Goal: Task Accomplishment & Management: Complete application form

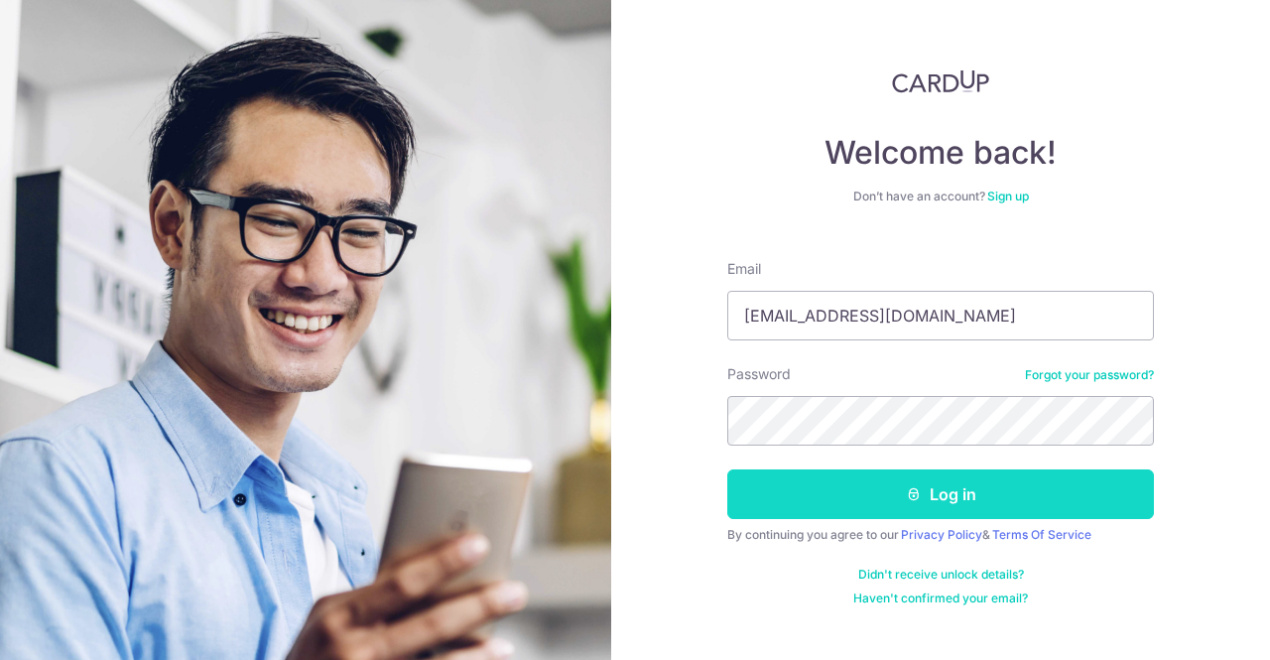
click at [895, 495] on button "Log in" at bounding box center [940, 494] width 427 height 50
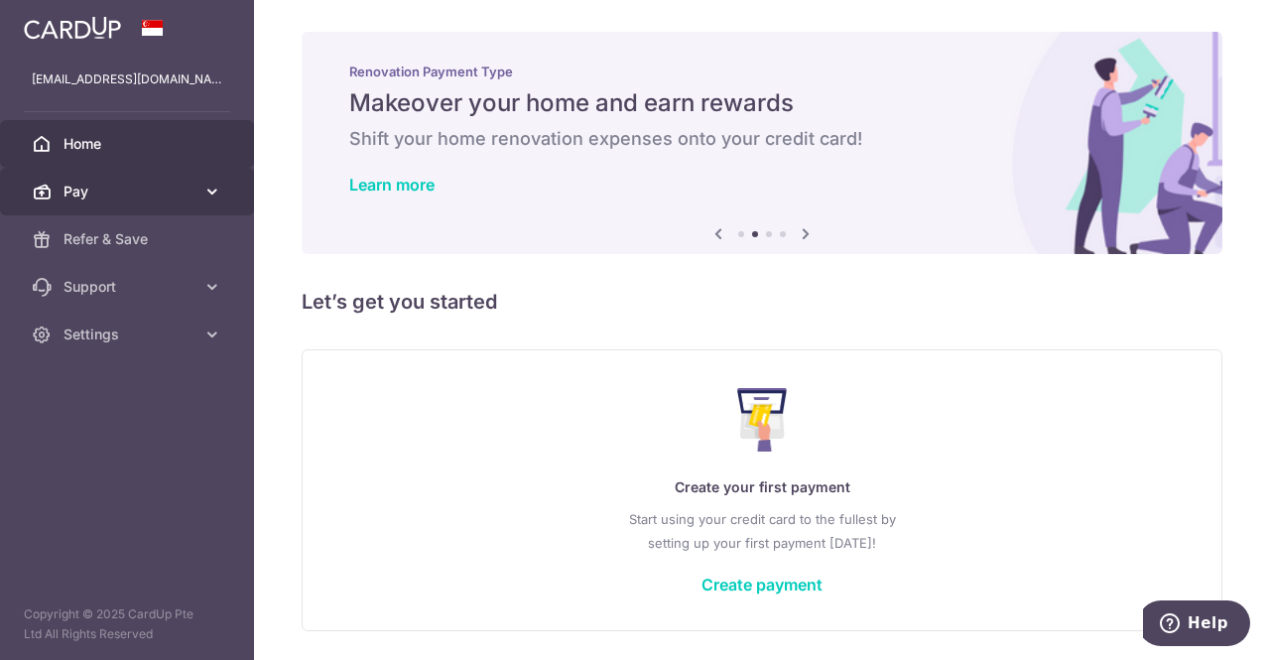
click at [206, 190] on icon at bounding box center [212, 192] width 20 height 20
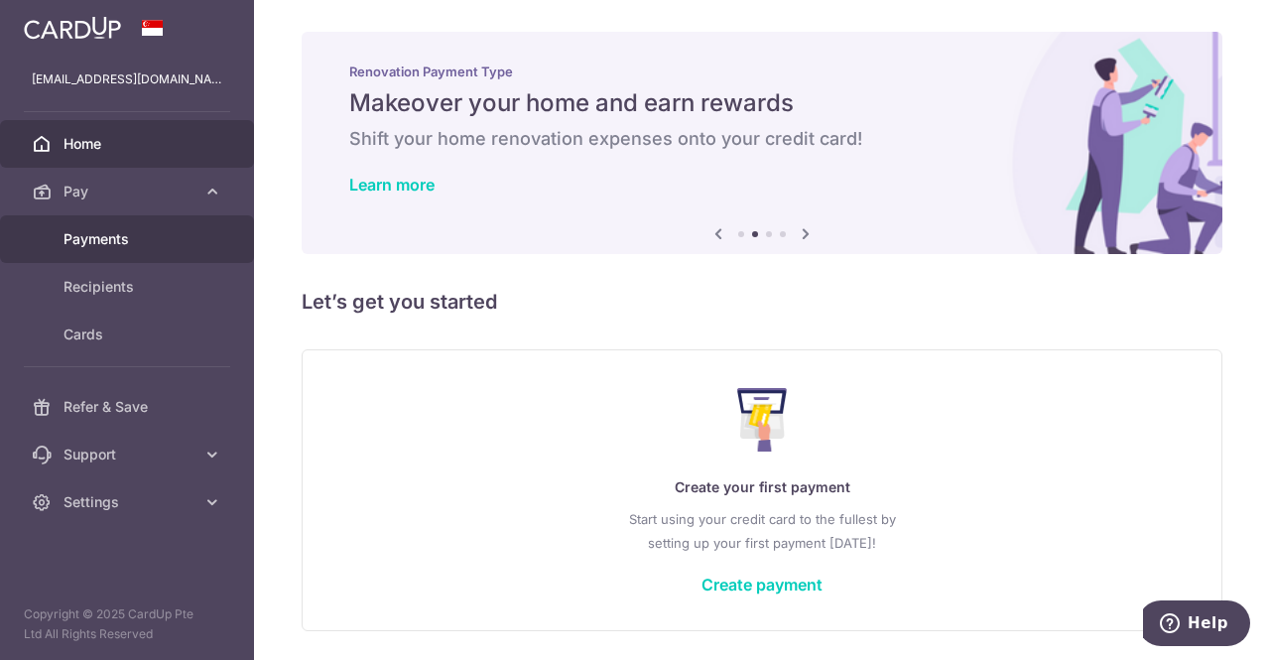
click at [130, 231] on span "Payments" at bounding box center [129, 239] width 131 height 20
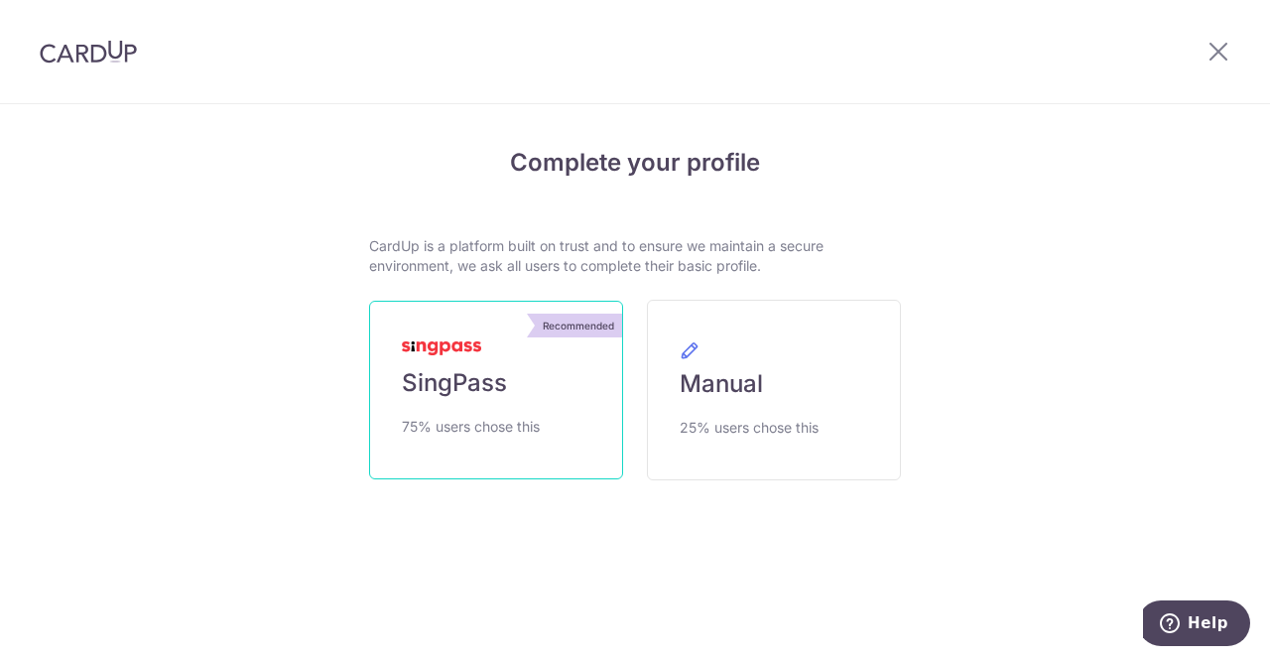
click at [461, 380] on span "SingPass" at bounding box center [454, 383] width 105 height 32
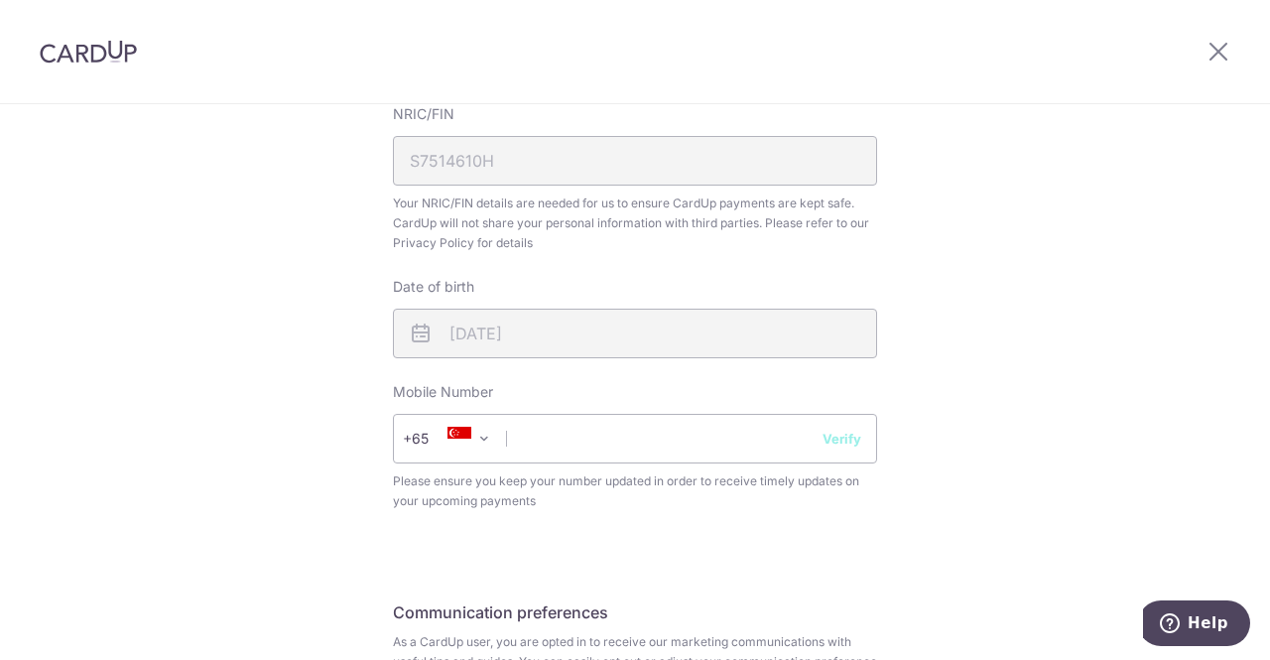
scroll to position [695, 0]
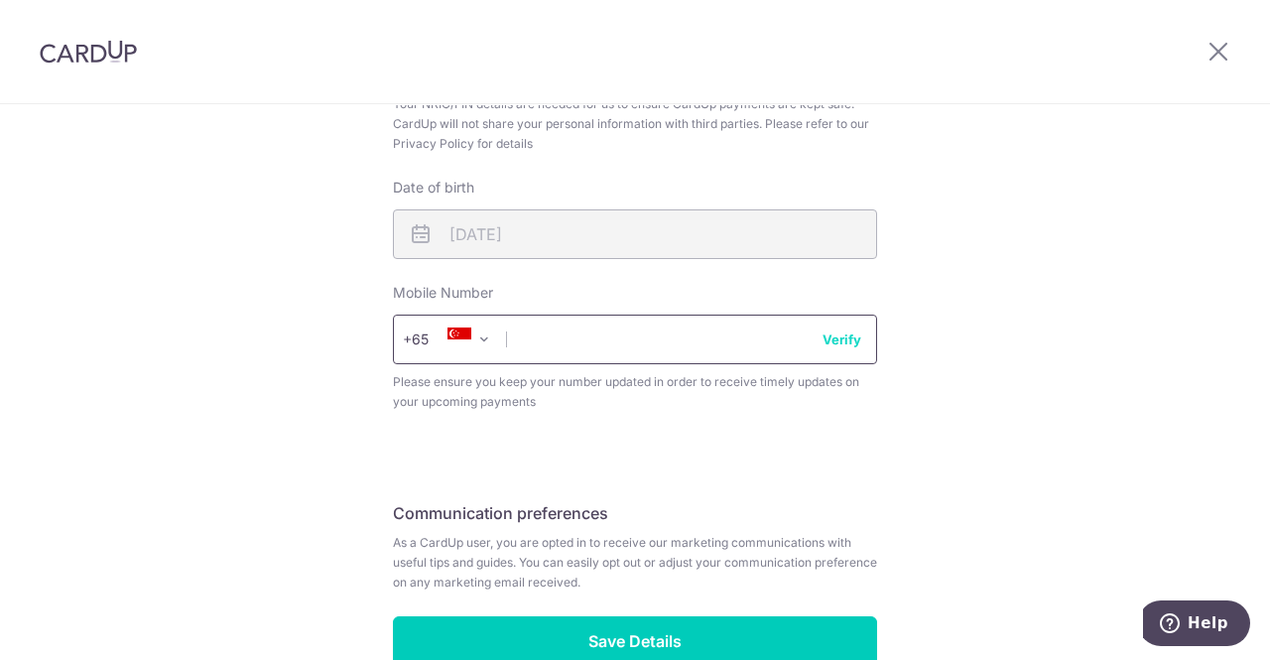
click at [599, 340] on input "text" at bounding box center [635, 340] width 484 height 50
type input "84680138"
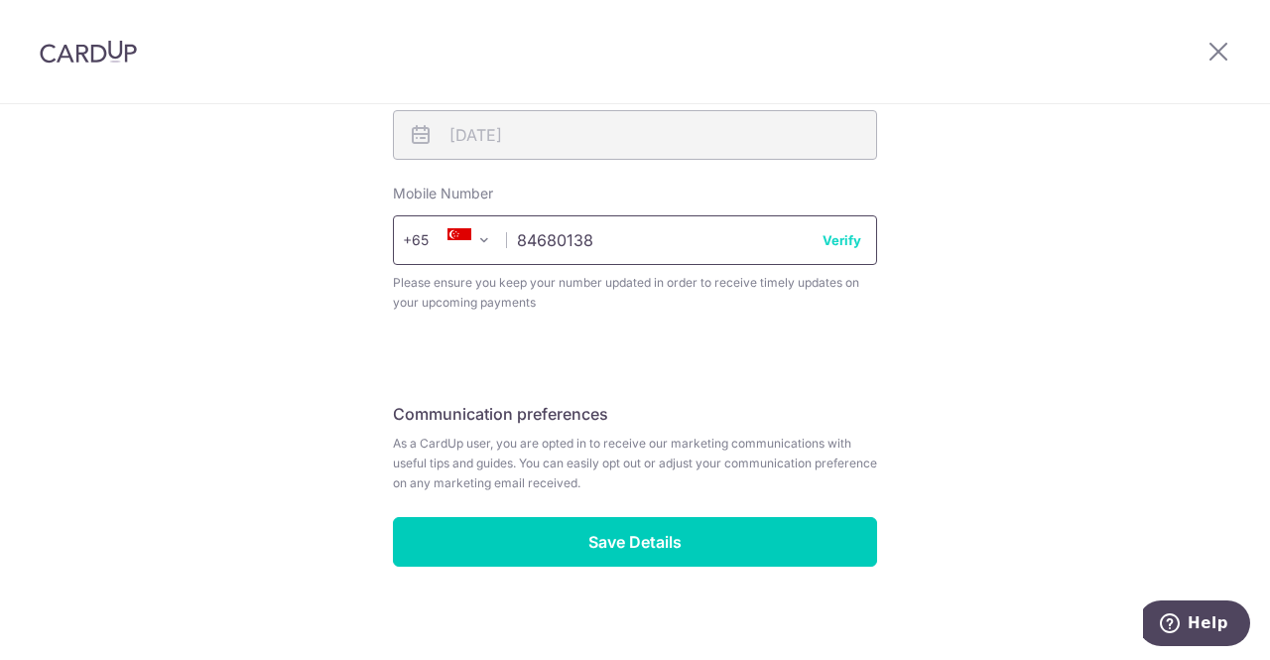
scroll to position [809, 0]
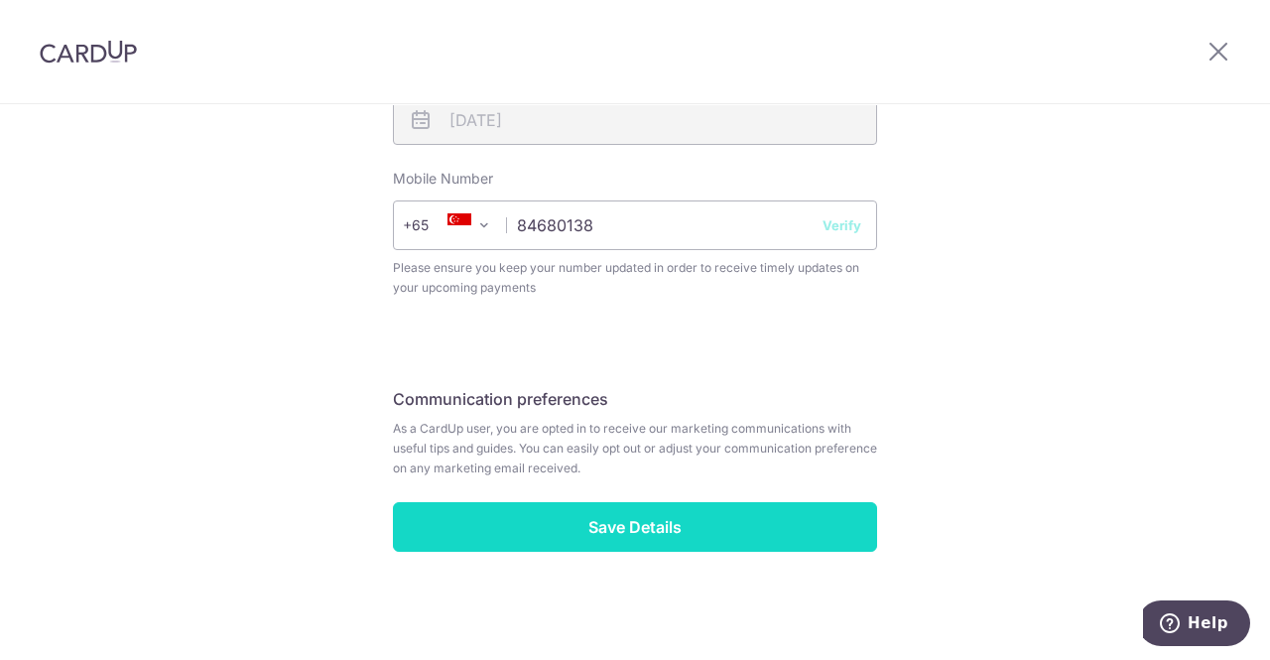
click at [633, 519] on input "Save Details" at bounding box center [635, 527] width 484 height 50
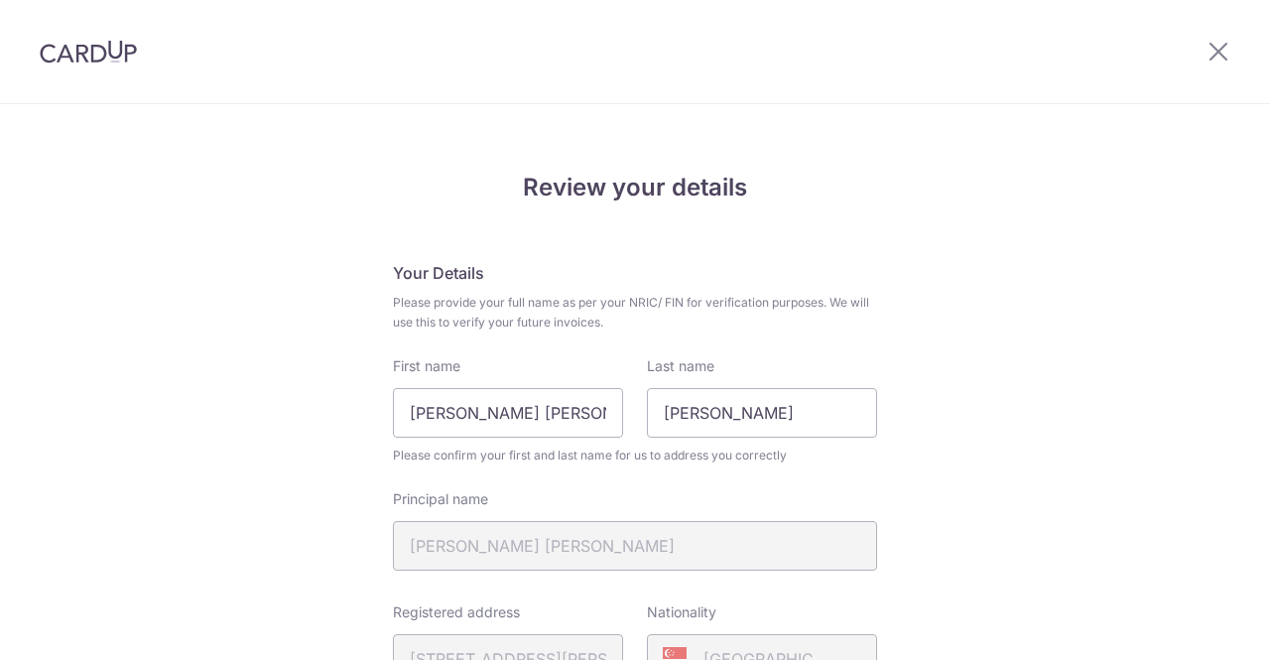
scroll to position [837, 0]
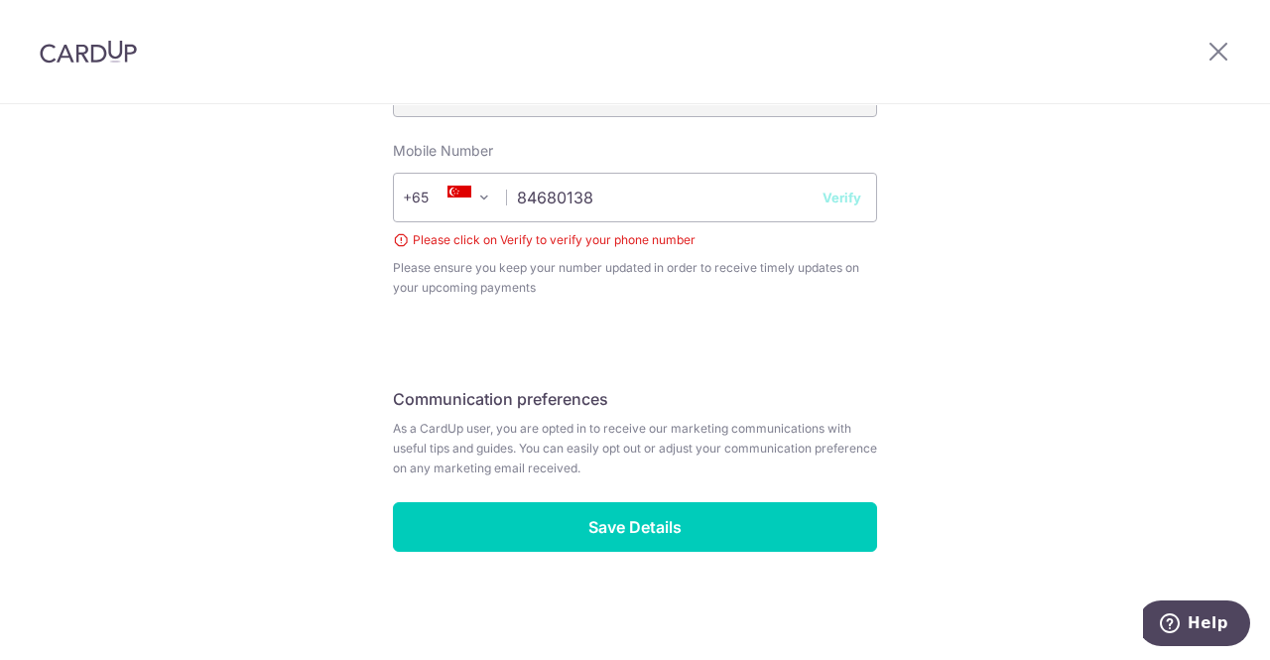
click at [848, 199] on button "Verify" at bounding box center [842, 198] width 39 height 20
click at [842, 200] on button "Verify" at bounding box center [842, 198] width 39 height 20
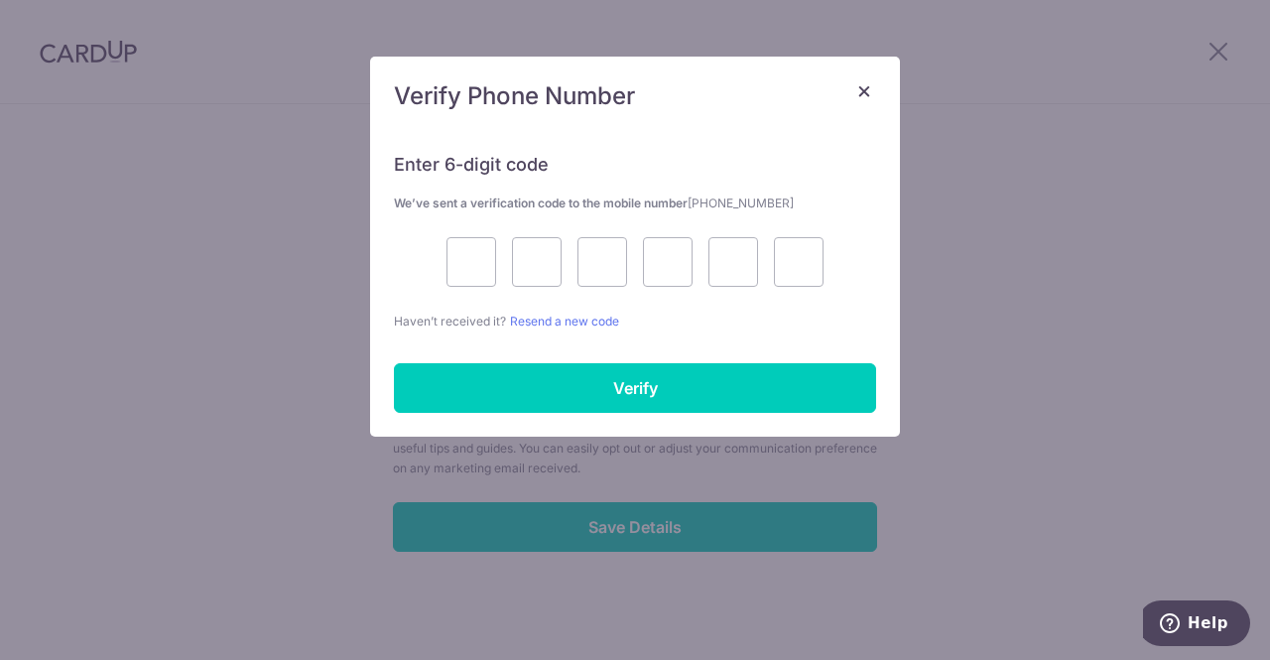
click at [834, 200] on p "We’ve sent a verification code to the mobile number +6584680138" at bounding box center [635, 203] width 482 height 21
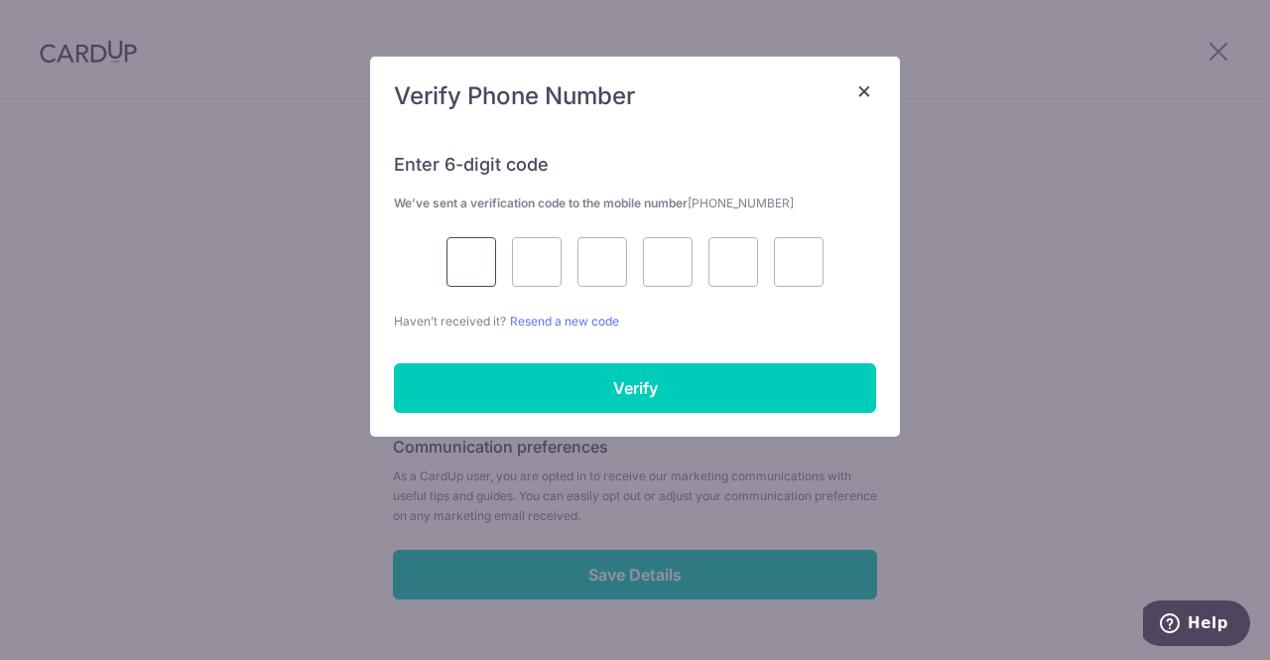
click at [464, 259] on input "text" at bounding box center [472, 262] width 50 height 50
type input "7"
type input "4"
type input "5"
type input "2"
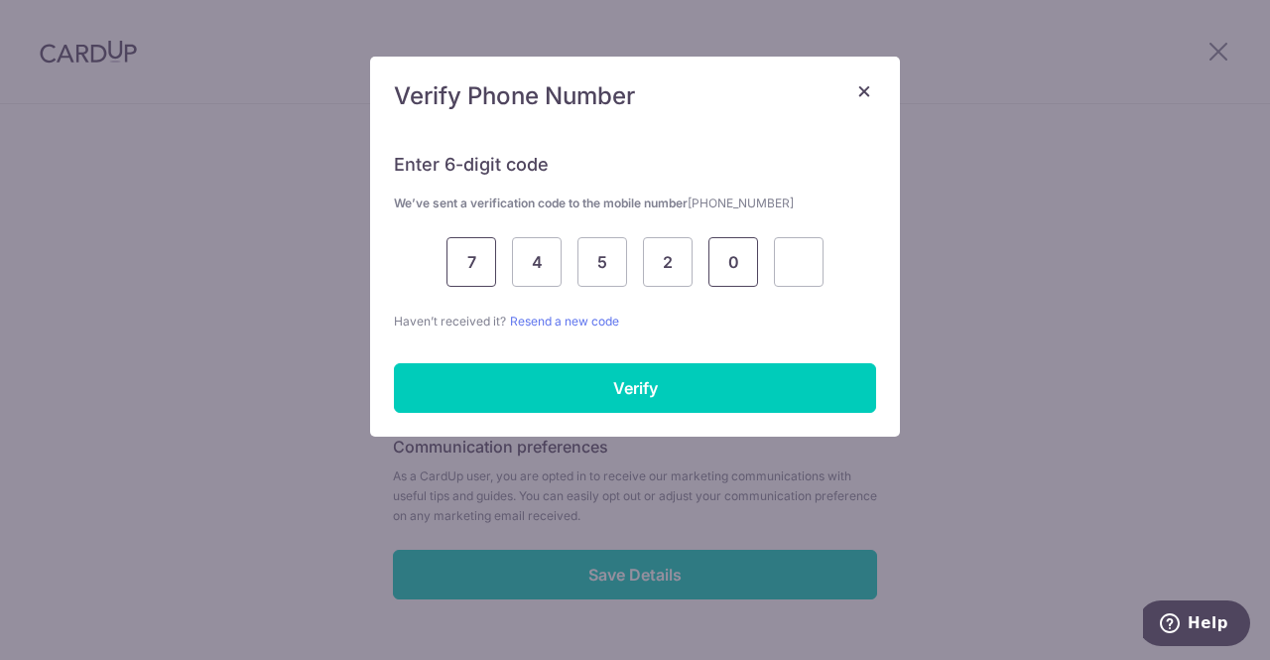
type input "0"
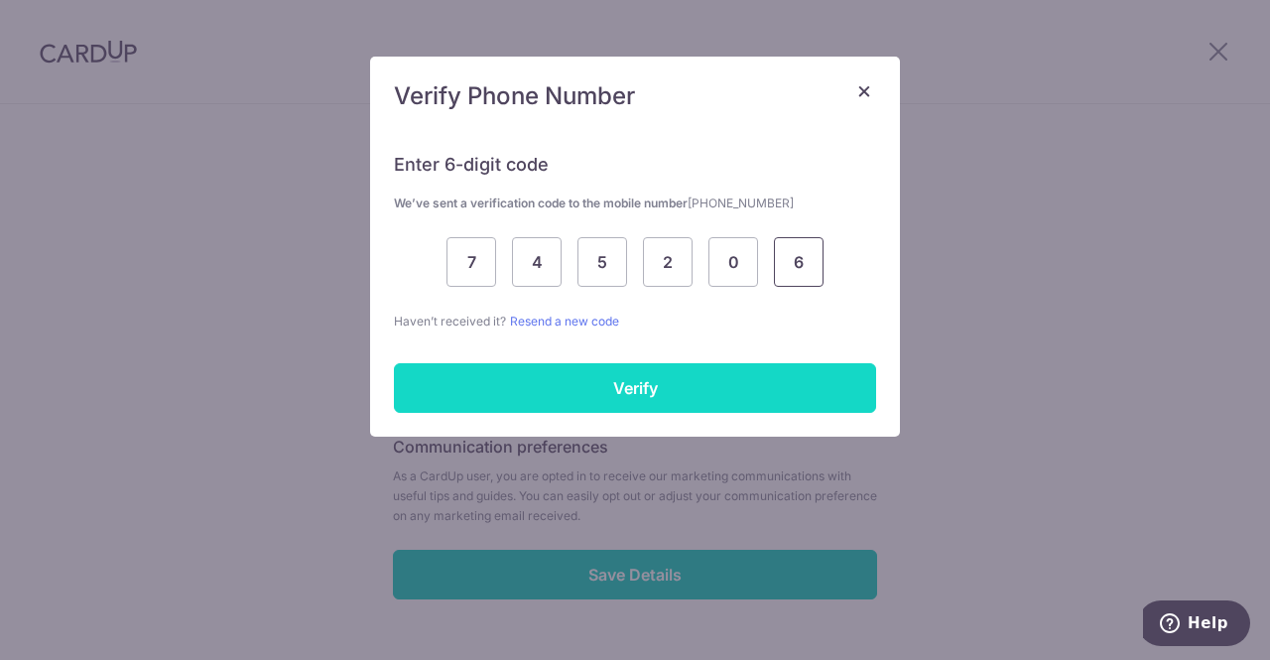
type input "6"
click at [574, 371] on input "Verify" at bounding box center [635, 388] width 482 height 50
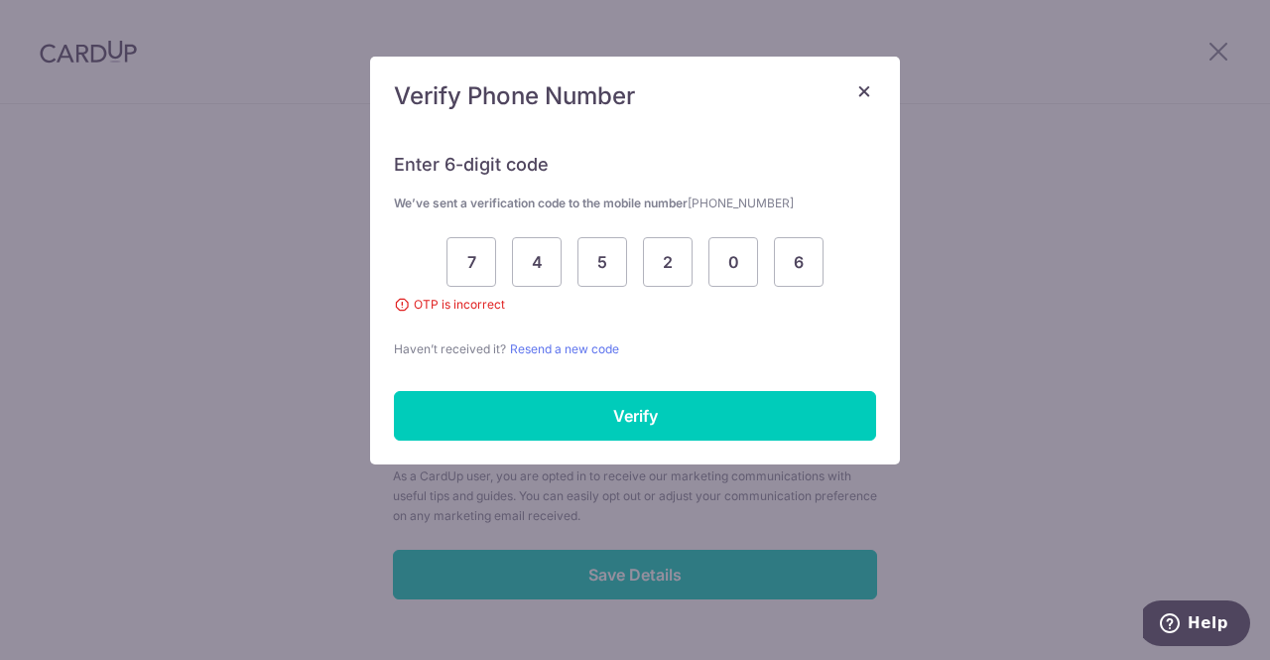
click at [576, 354] on p "Haven’t received it? Resend a new code" at bounding box center [635, 348] width 482 height 21
click at [579, 345] on link "Resend a new code" at bounding box center [564, 348] width 109 height 15
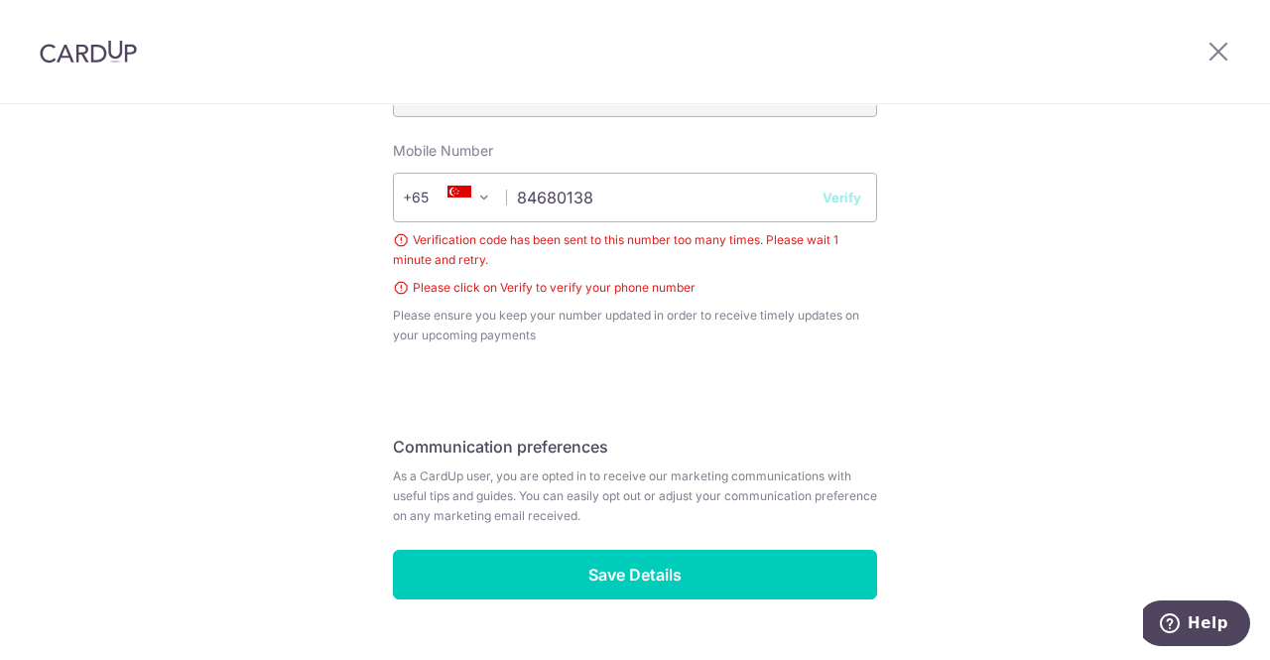
click at [840, 203] on button "Verify" at bounding box center [842, 198] width 39 height 20
click at [838, 194] on button "Verify" at bounding box center [842, 198] width 39 height 20
click at [829, 190] on button "Verify" at bounding box center [842, 198] width 39 height 20
click at [843, 195] on button "Verify" at bounding box center [842, 198] width 39 height 20
click at [853, 196] on button "Verify" at bounding box center [842, 198] width 39 height 20
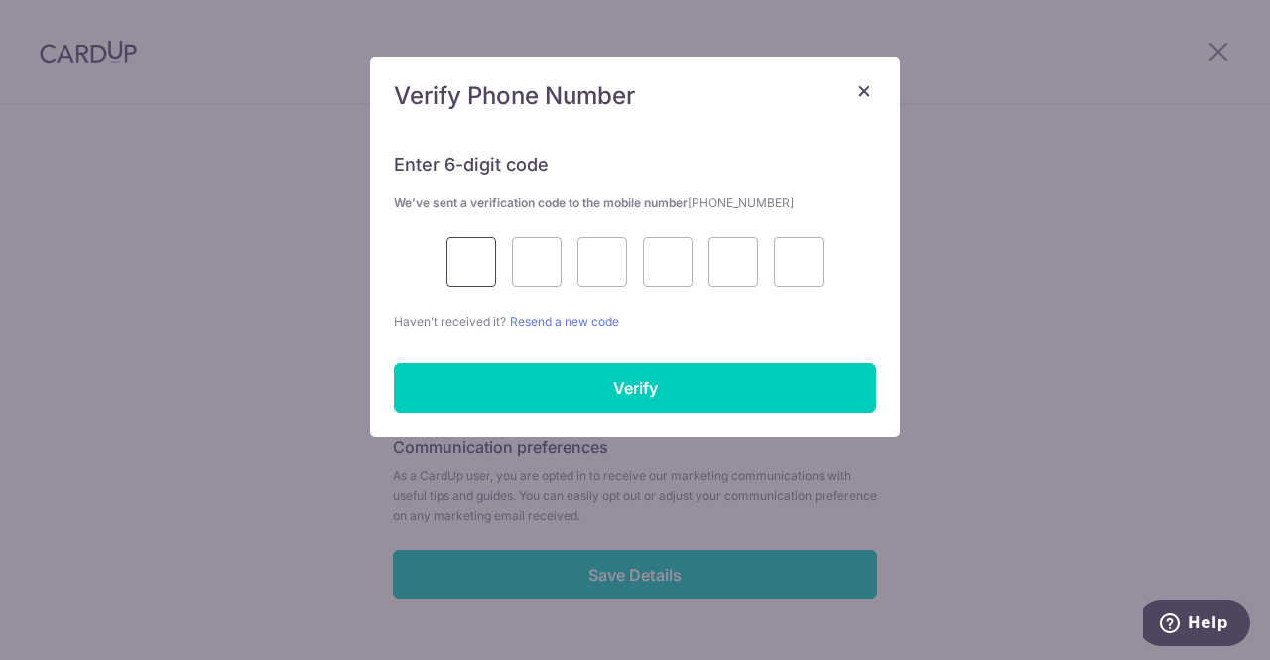
click at [463, 266] on input "text" at bounding box center [472, 262] width 50 height 50
type input "7"
type input "4"
type input "5"
type input "2"
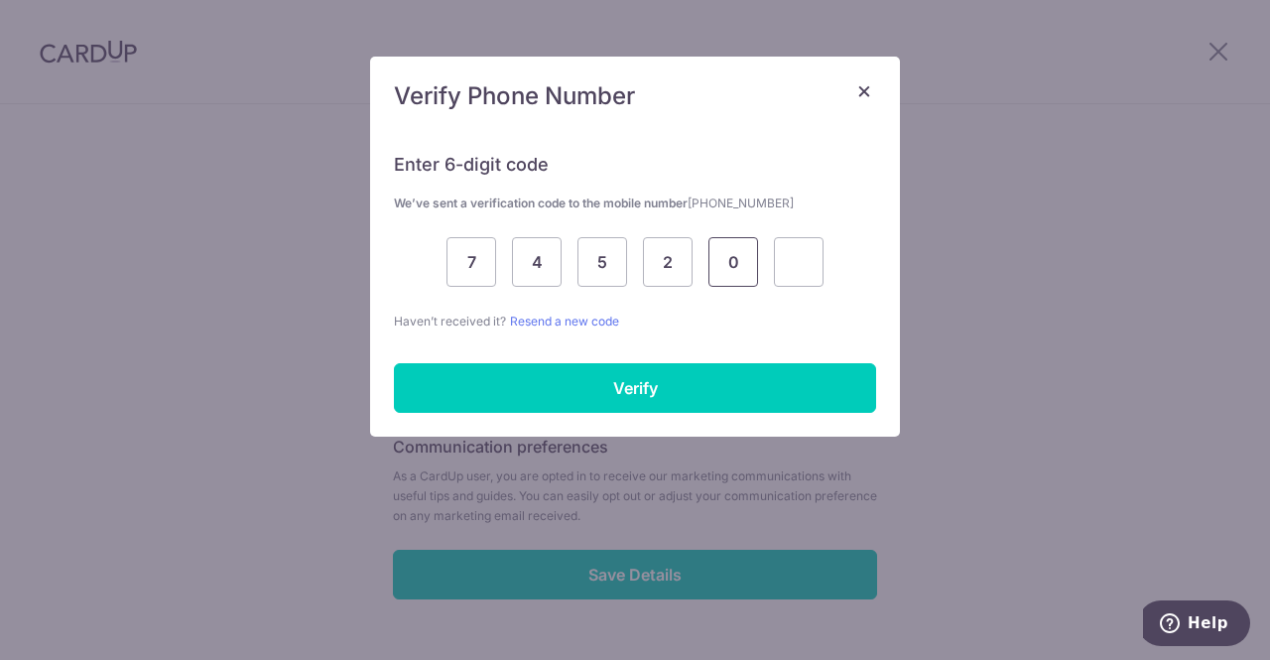
type input "0"
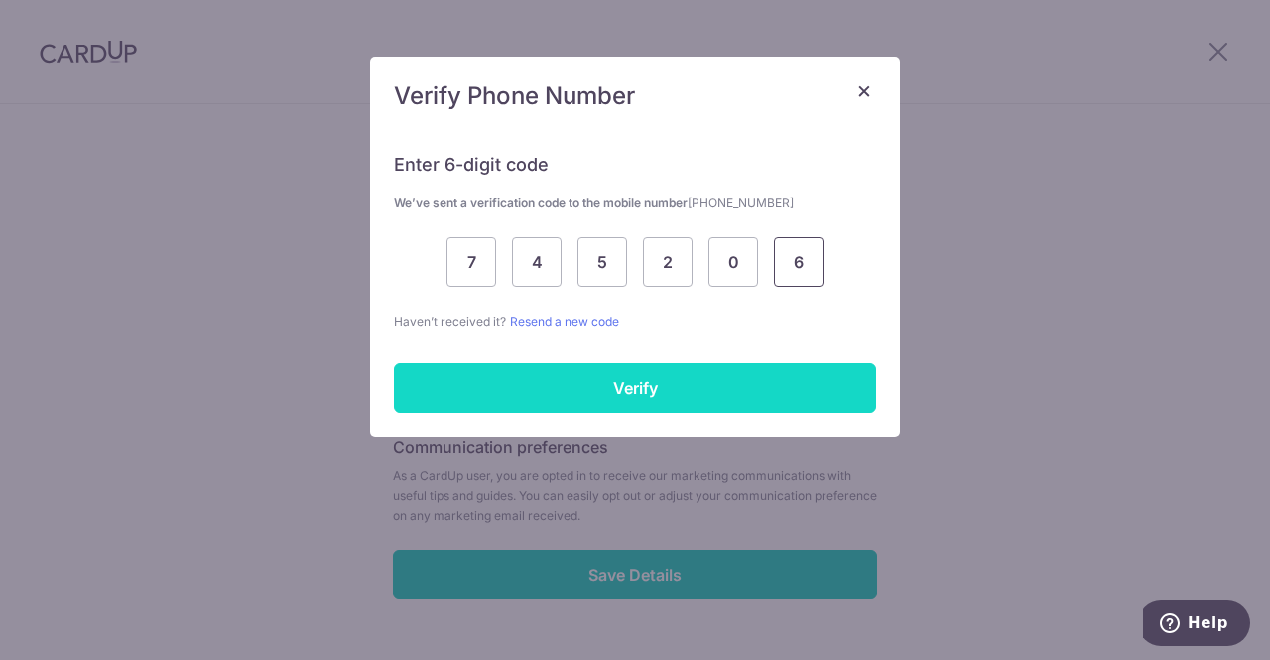
type input "6"
click at [707, 370] on input "Verify" at bounding box center [635, 388] width 482 height 50
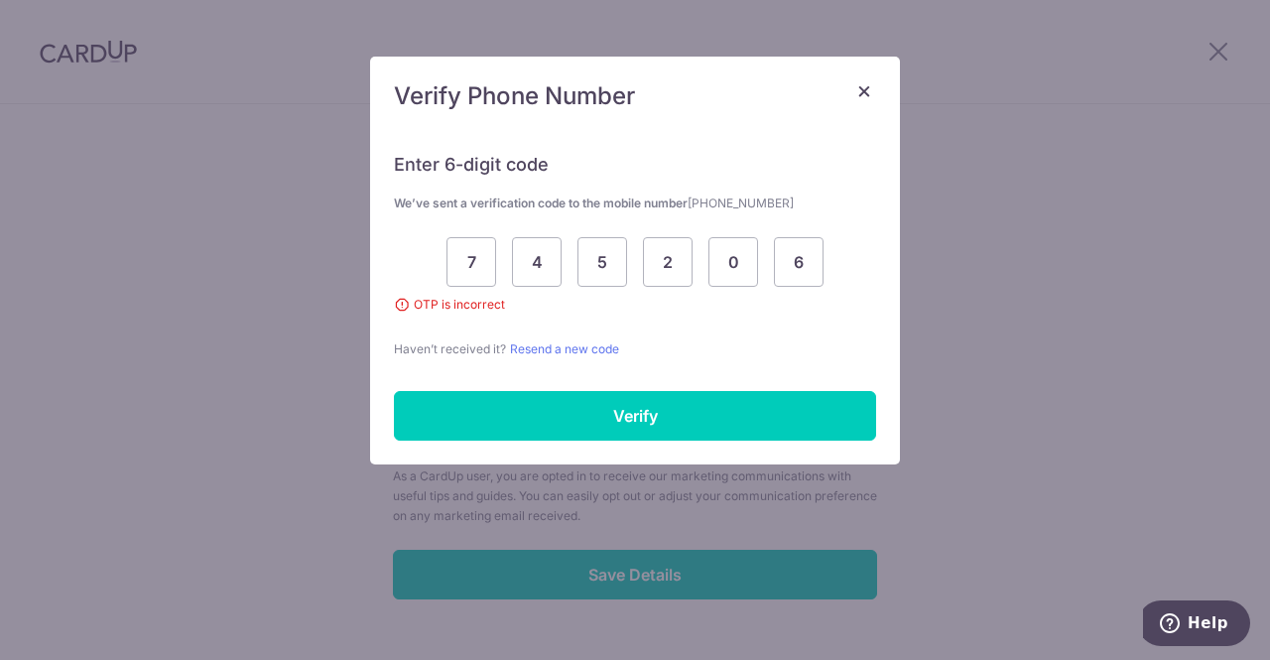
click at [856, 94] on button "×" at bounding box center [865, 90] width 24 height 24
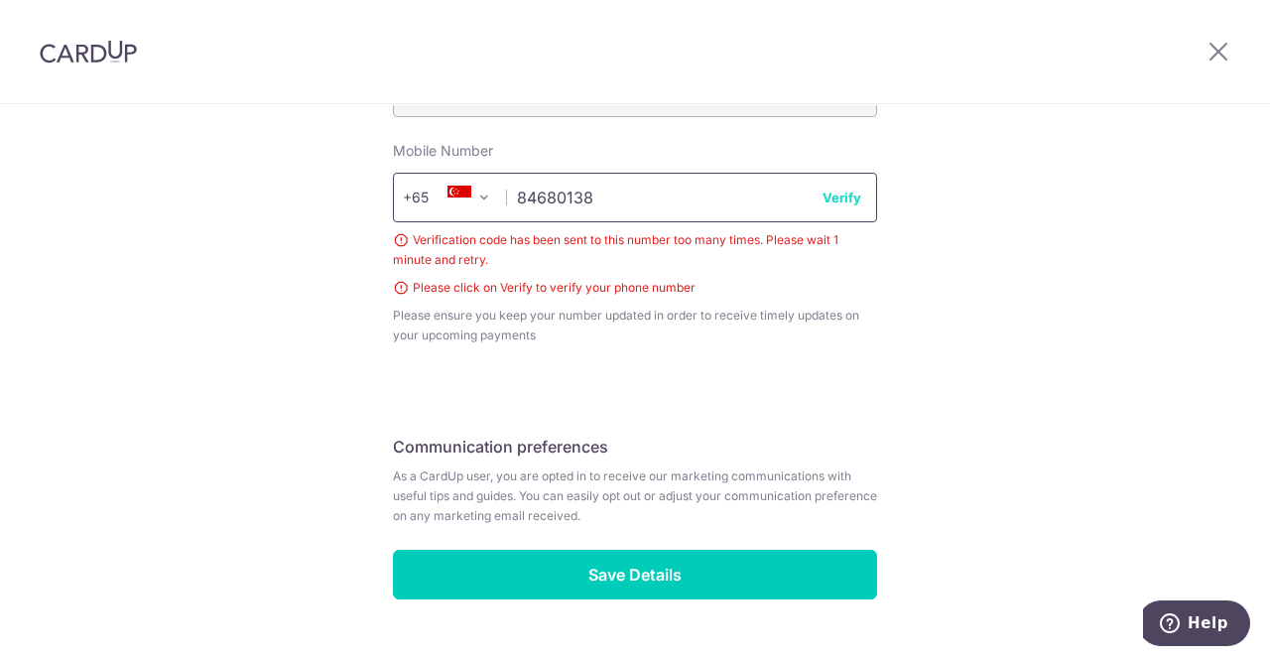
click at [711, 186] on input "84680138" at bounding box center [635, 198] width 484 height 50
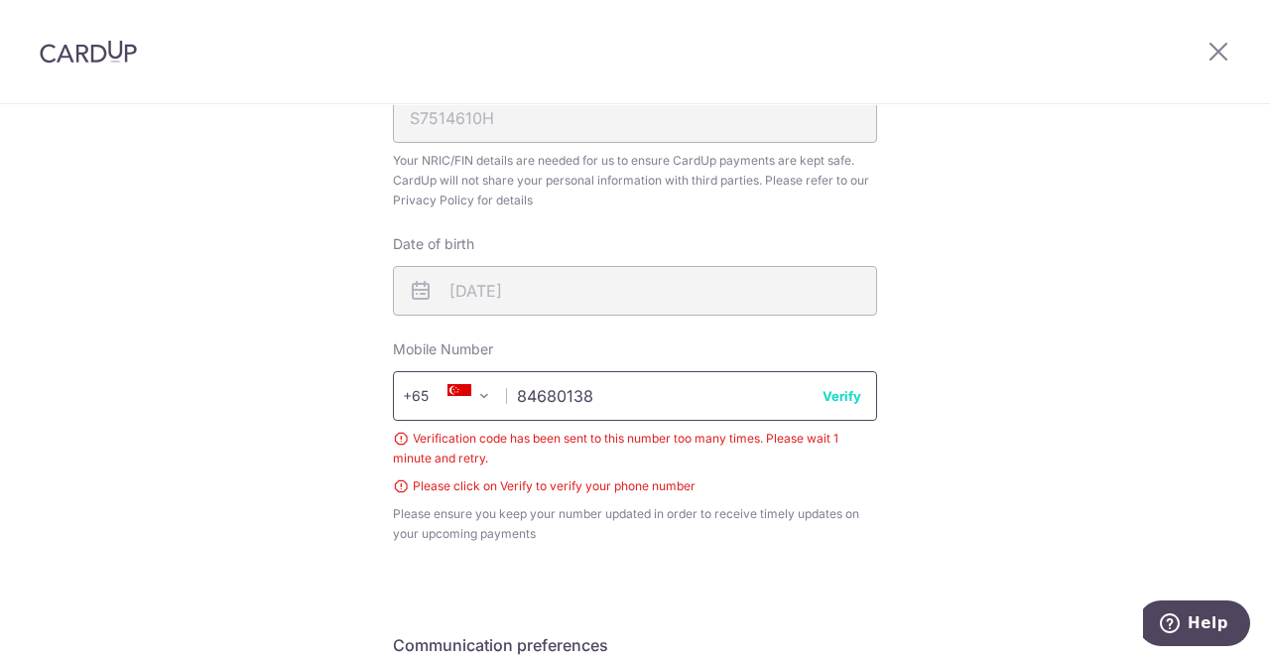
scroll to position [737, 0]
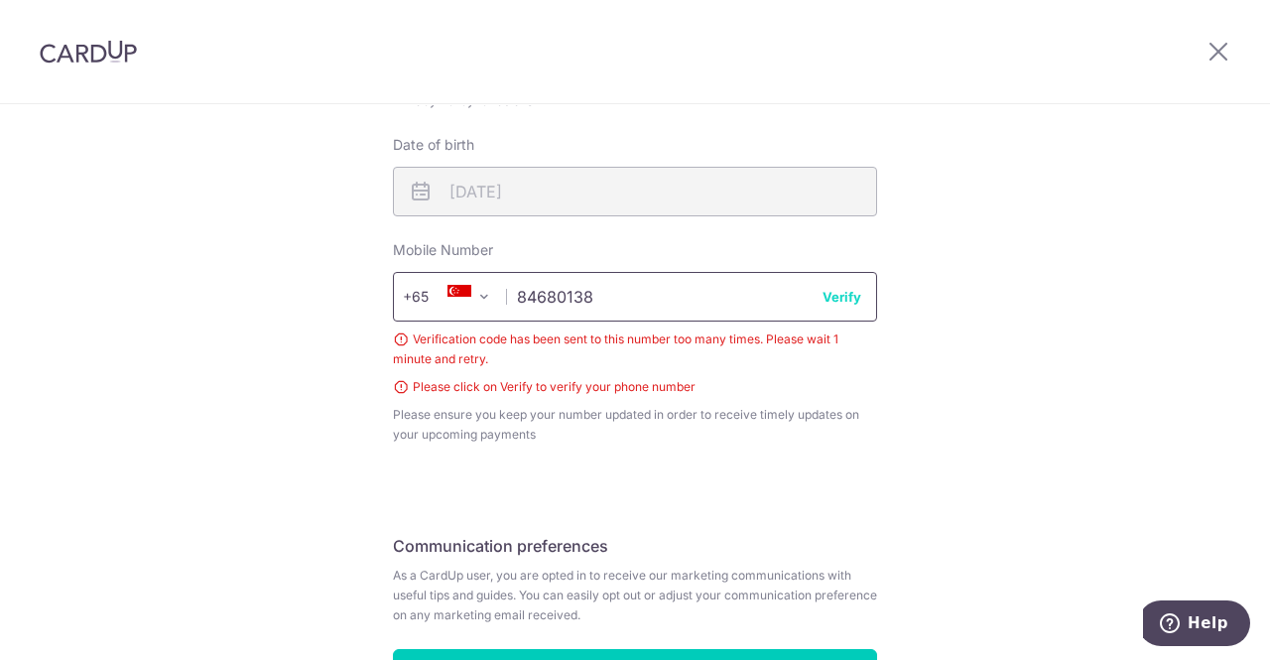
click at [830, 307] on input "84680138" at bounding box center [635, 297] width 484 height 50
click at [795, 423] on span "Please ensure you keep your number updated in order to receive timely updates o…" at bounding box center [635, 425] width 484 height 40
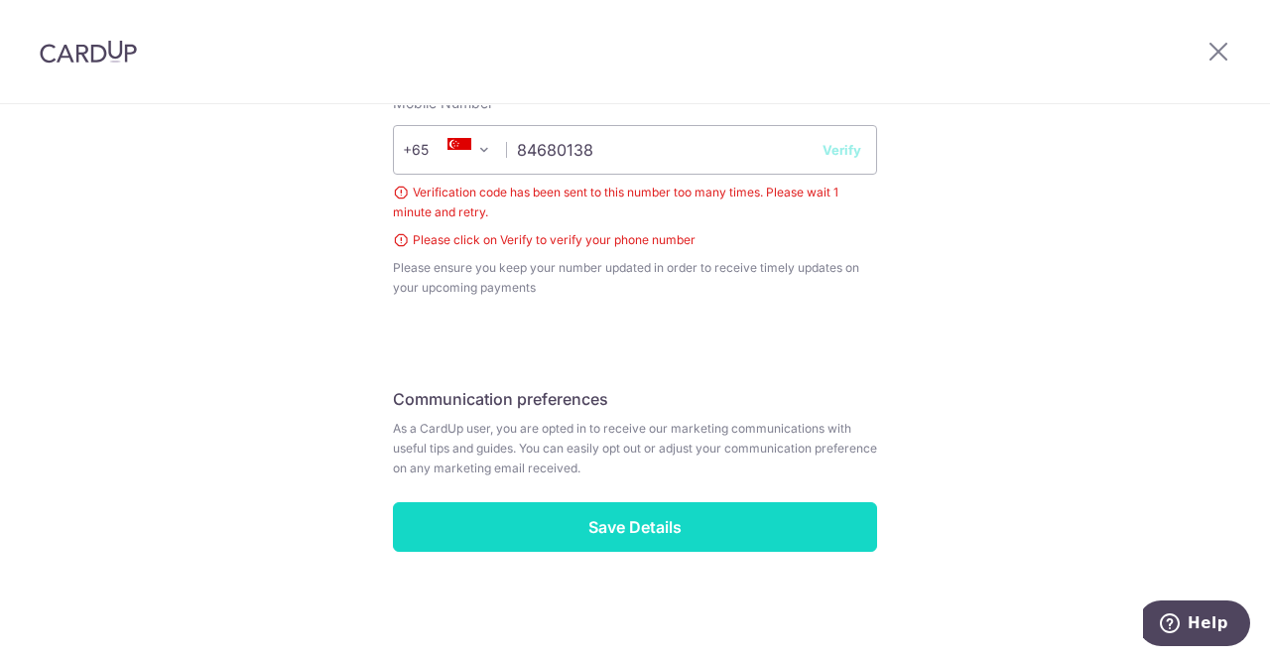
click at [703, 517] on input "Save Details" at bounding box center [635, 527] width 484 height 50
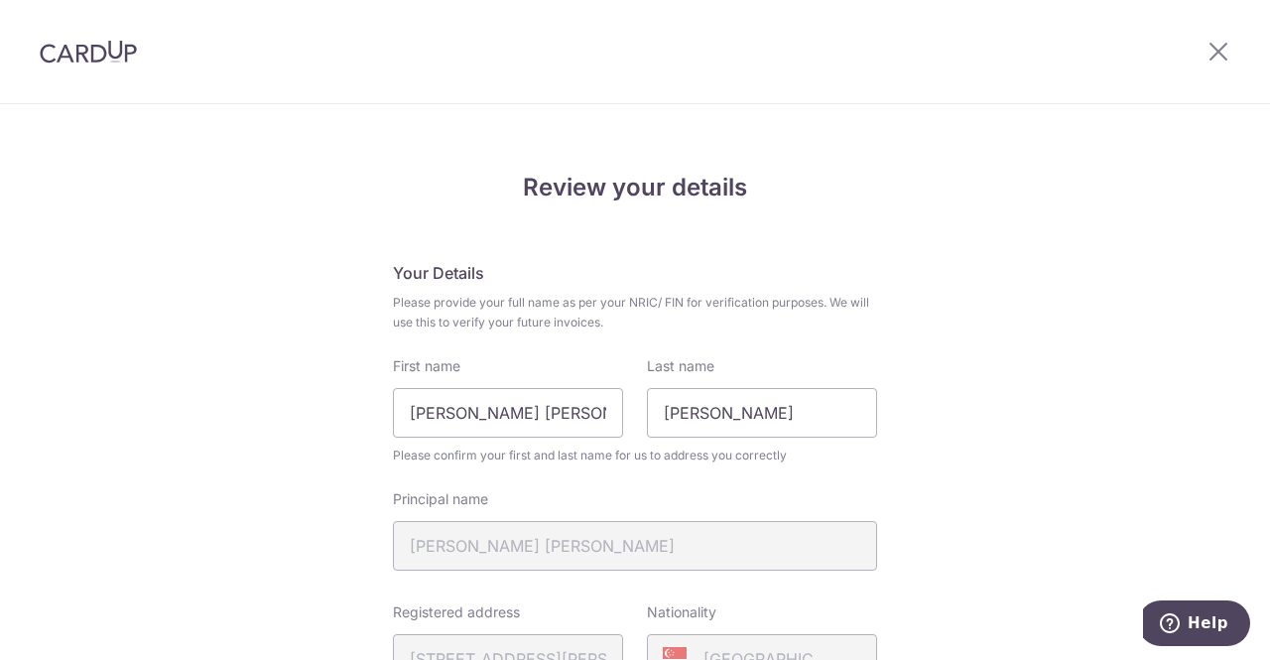
scroll to position [837, 0]
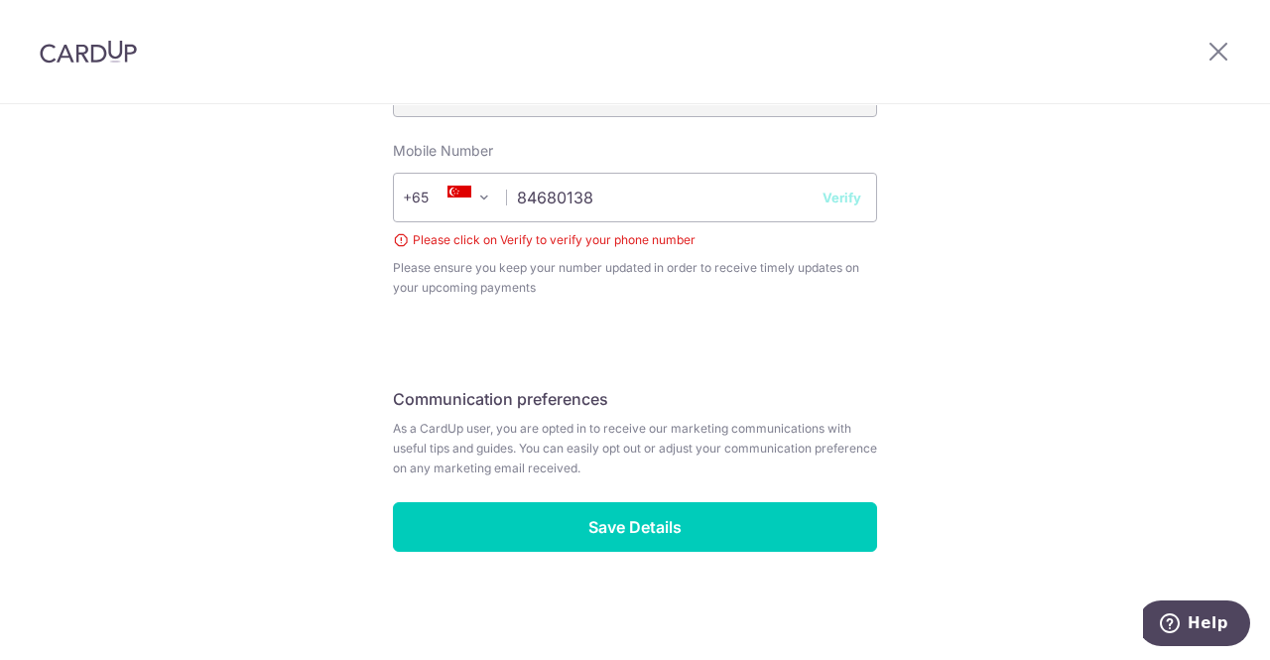
click at [852, 196] on button "Verify" at bounding box center [842, 198] width 39 height 20
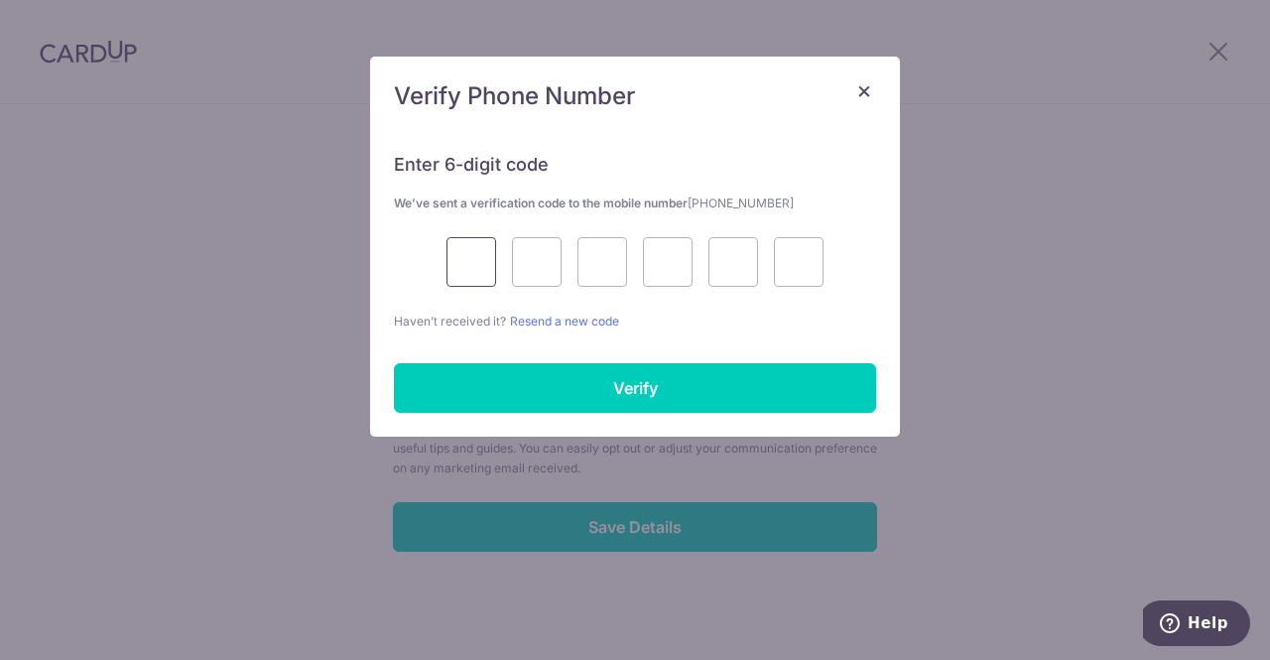
click at [461, 257] on input "text" at bounding box center [472, 262] width 50 height 50
click at [695, 316] on p "Haven’t received it? Resend a new code" at bounding box center [635, 321] width 482 height 21
click at [863, 101] on span "×" at bounding box center [865, 89] width 16 height 29
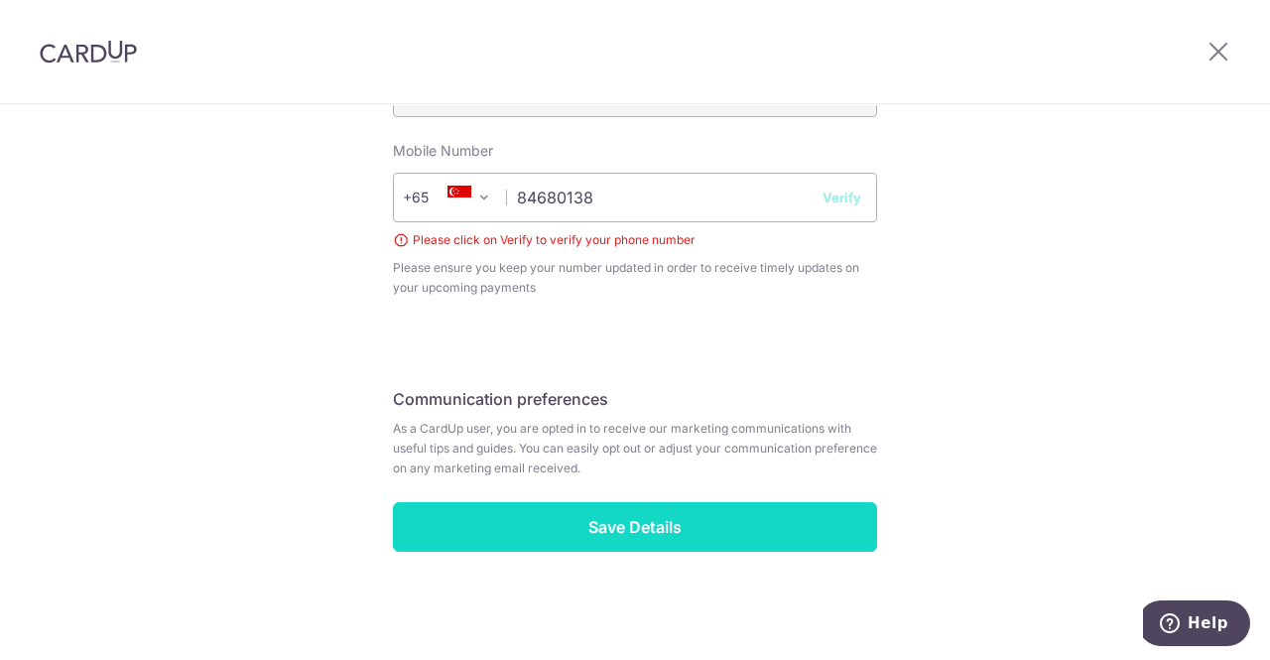
click at [629, 531] on input "Save Details" at bounding box center [635, 527] width 484 height 50
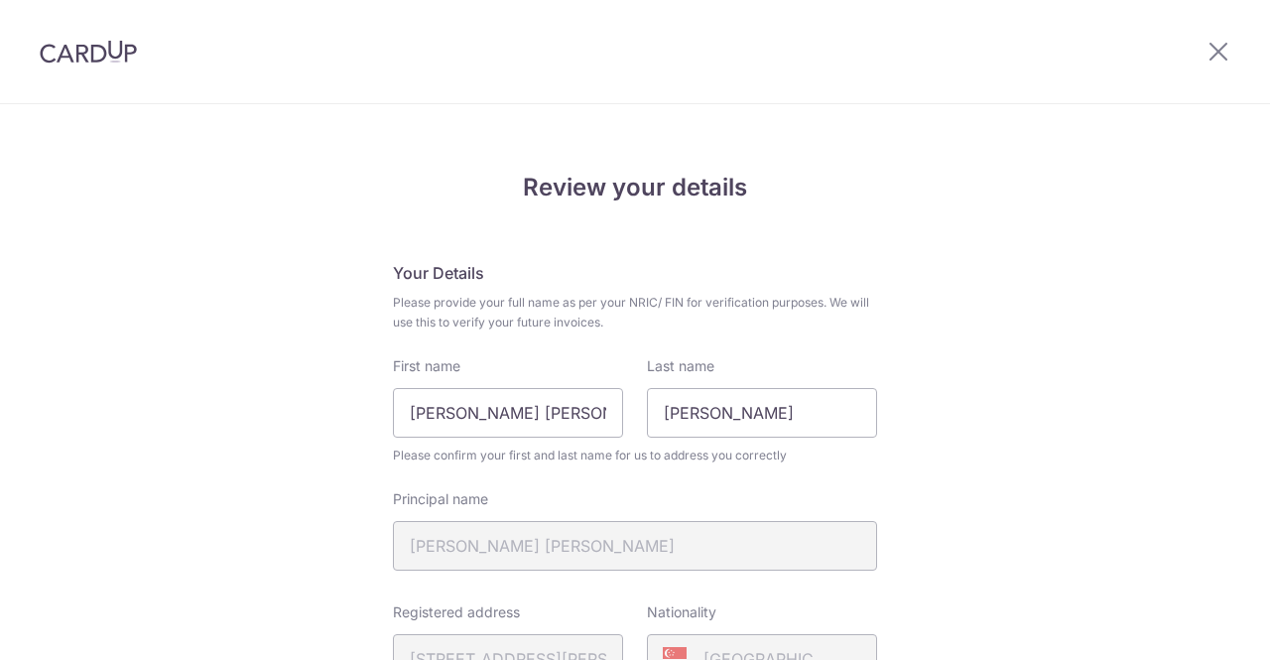
scroll to position [837, 0]
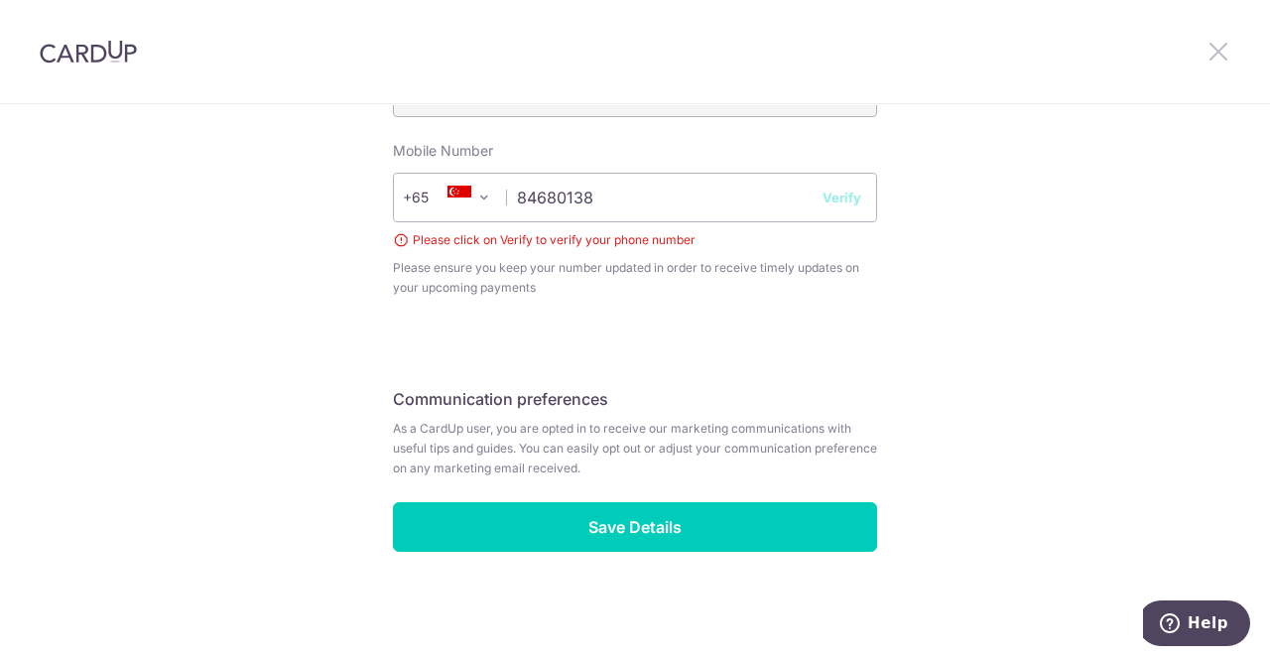
click at [1220, 41] on icon at bounding box center [1219, 51] width 24 height 25
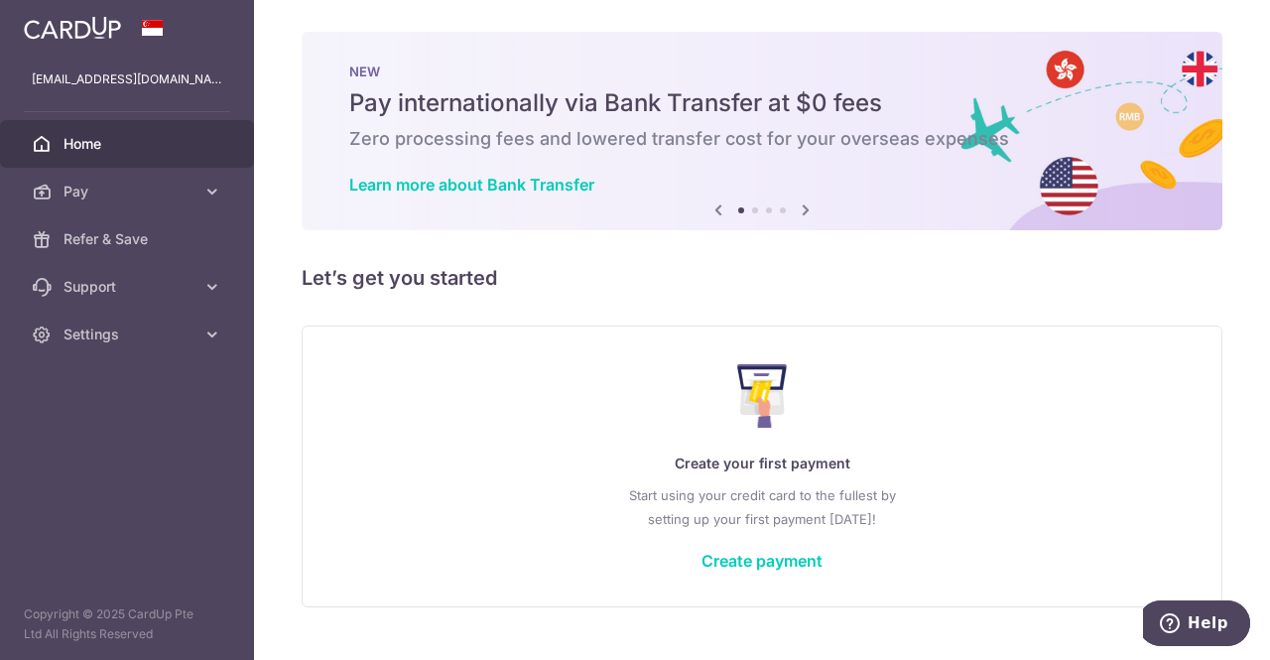
click at [805, 209] on icon at bounding box center [806, 210] width 24 height 25
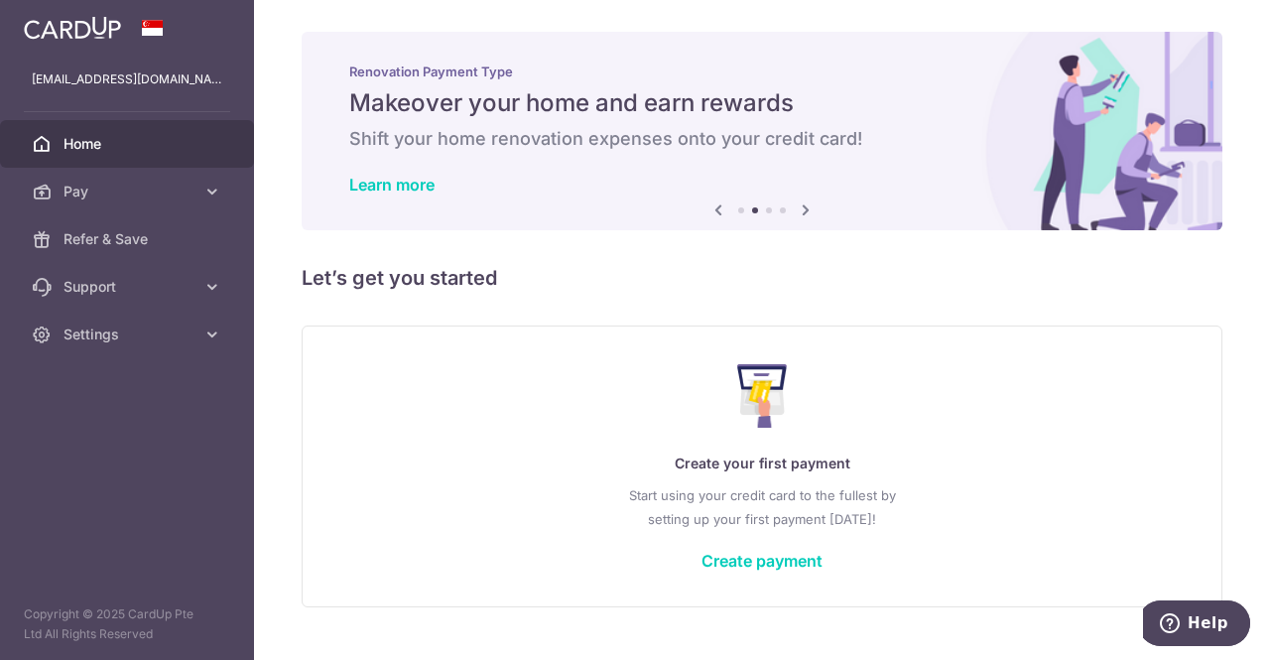
click at [805, 209] on icon at bounding box center [806, 210] width 24 height 25
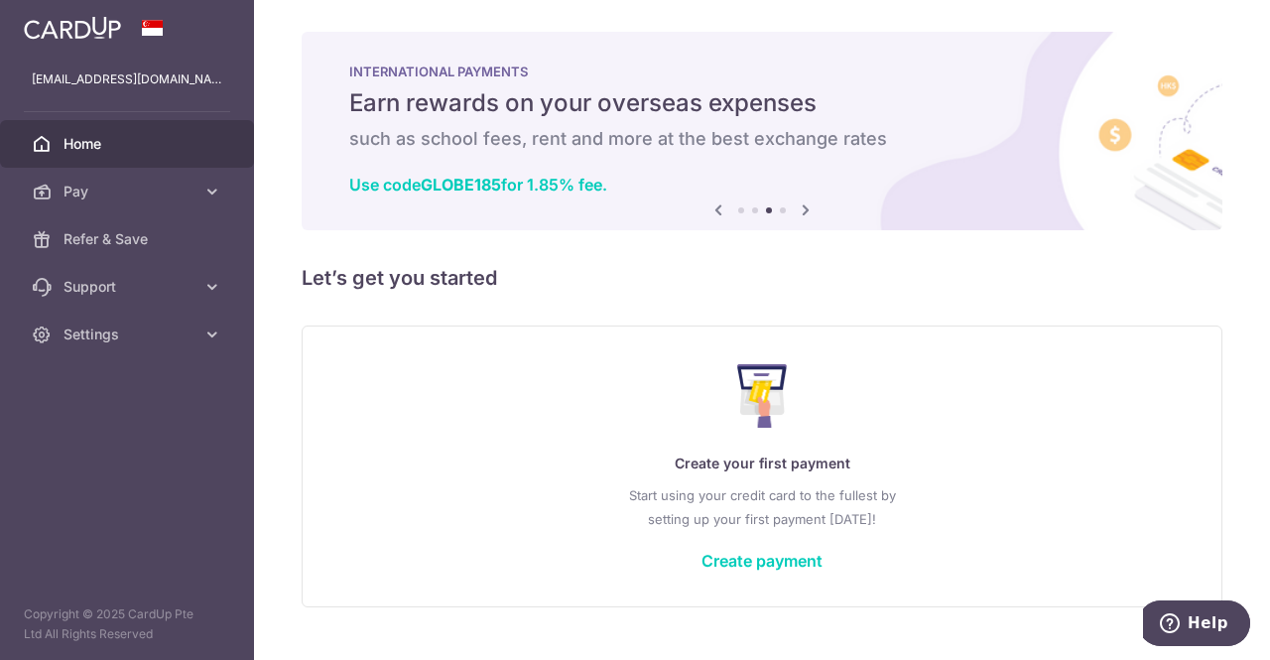
click at [804, 208] on icon at bounding box center [806, 210] width 24 height 25
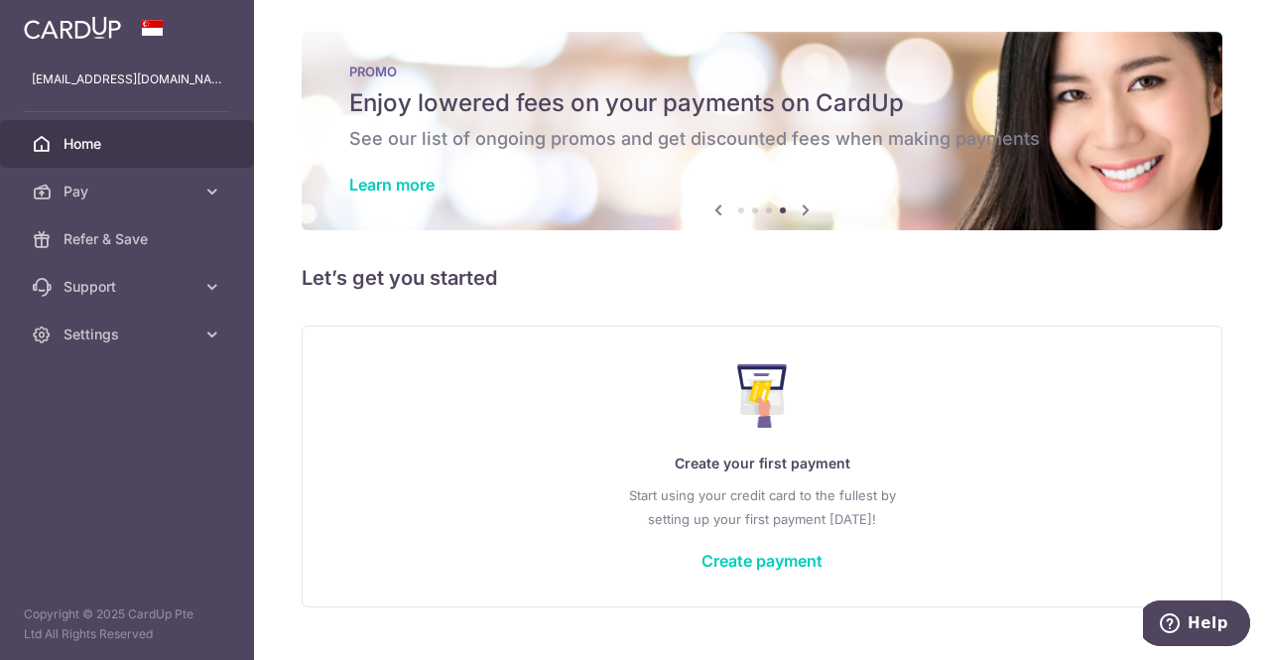
click at [804, 208] on icon at bounding box center [806, 210] width 24 height 25
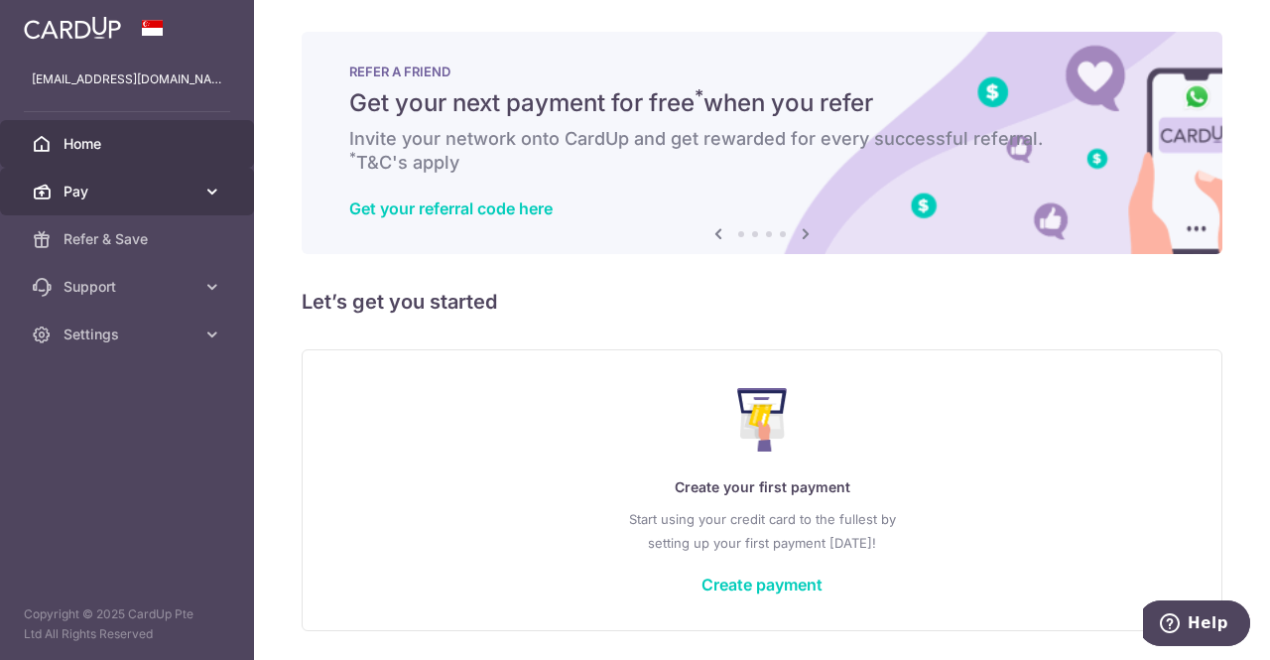
click at [118, 205] on link "Pay" at bounding box center [127, 192] width 254 height 48
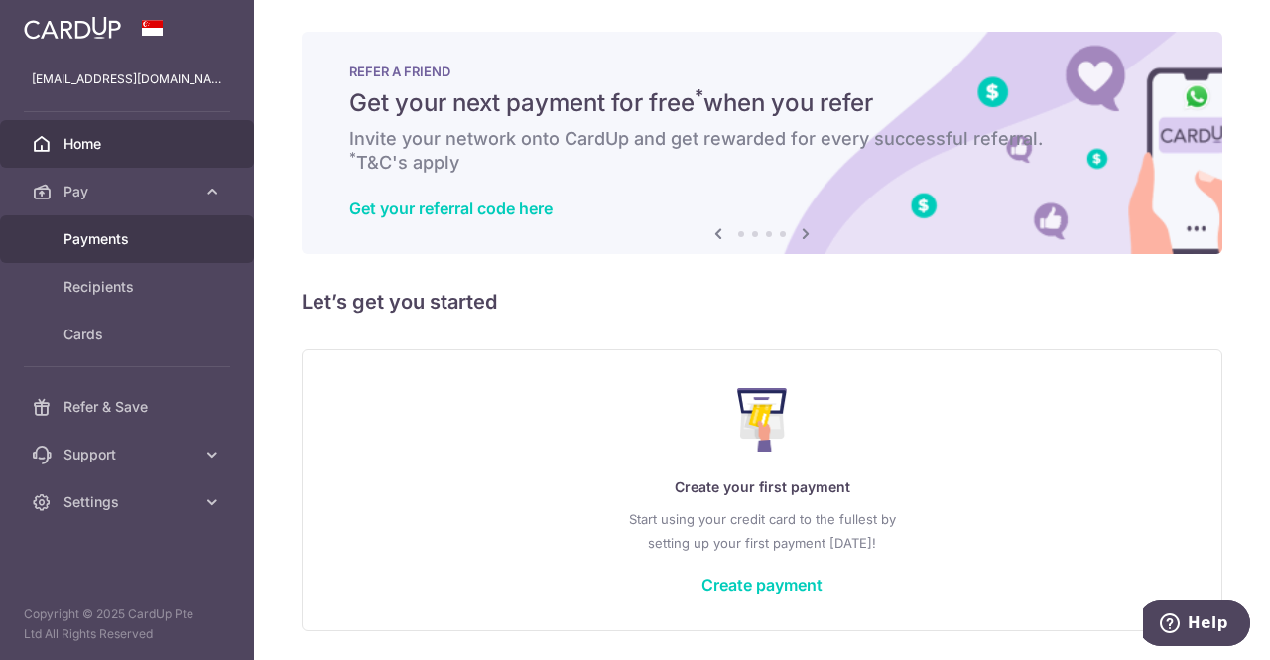
click at [110, 241] on span "Payments" at bounding box center [129, 239] width 131 height 20
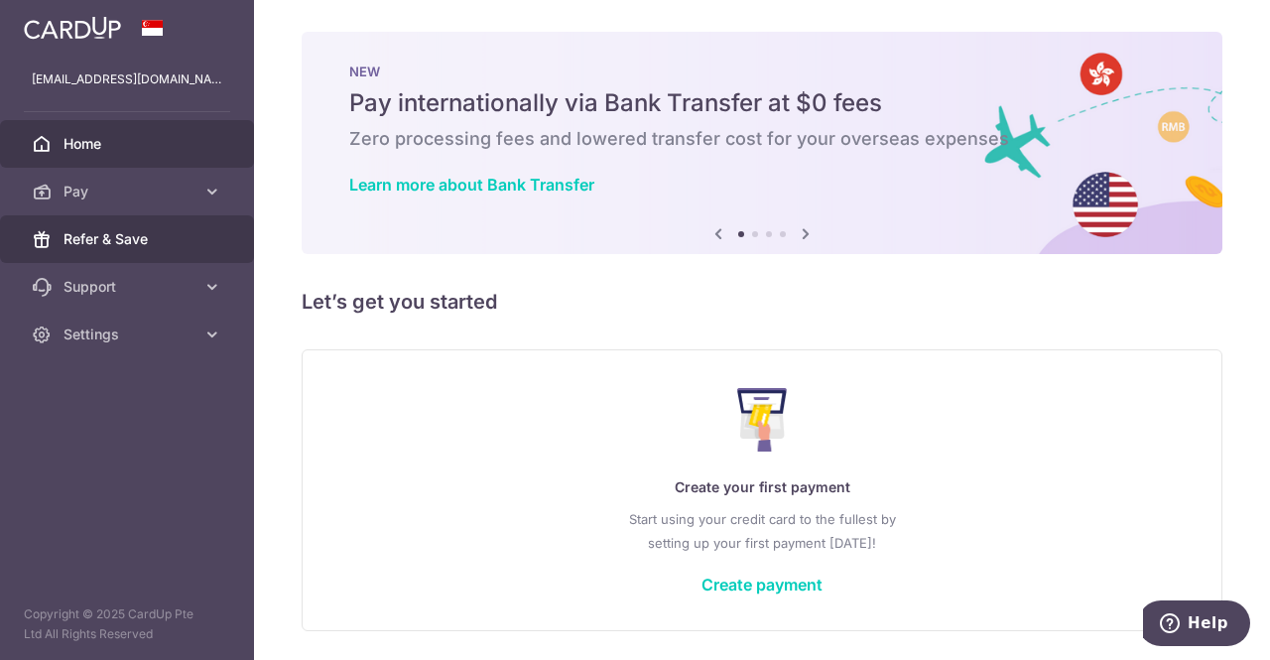
click at [112, 247] on span "Refer & Save" at bounding box center [129, 239] width 131 height 20
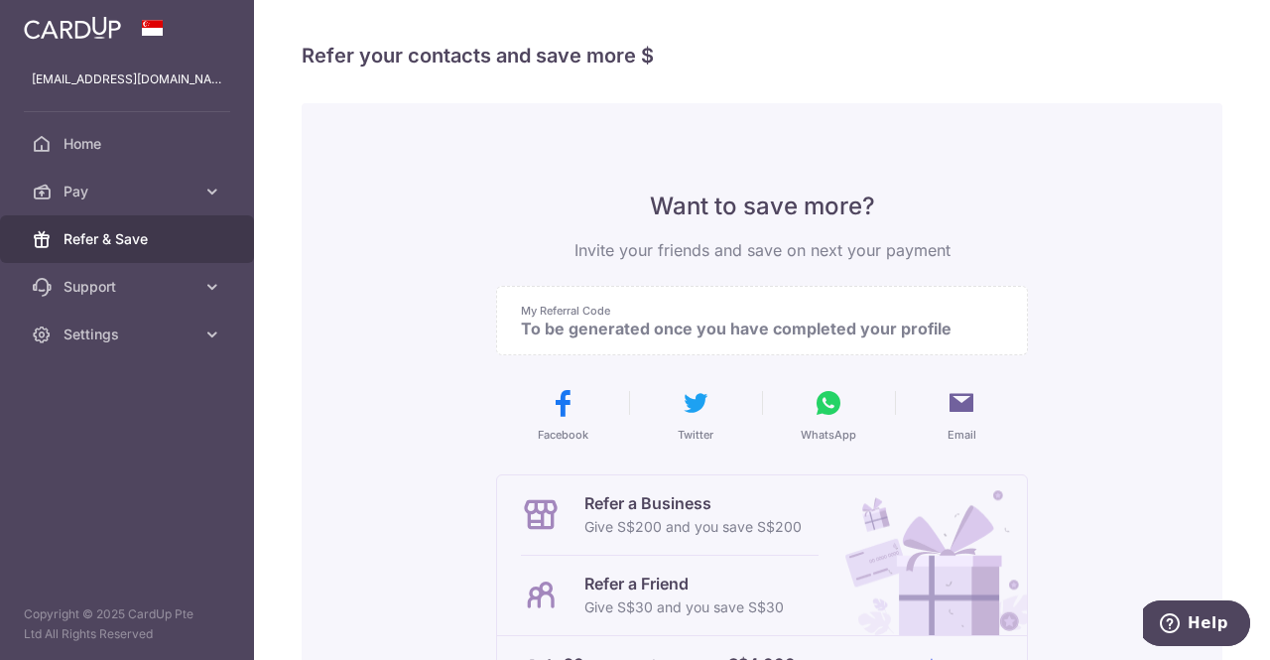
scroll to position [99, 0]
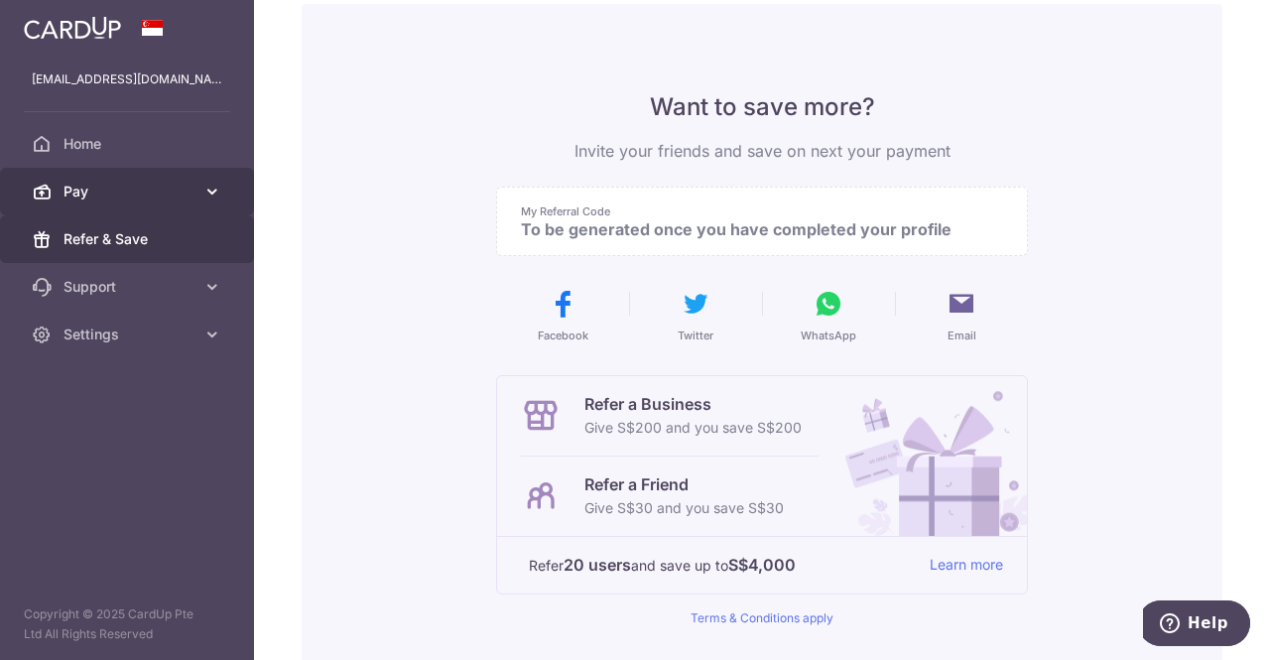
click at [178, 179] on link "Pay" at bounding box center [127, 192] width 254 height 48
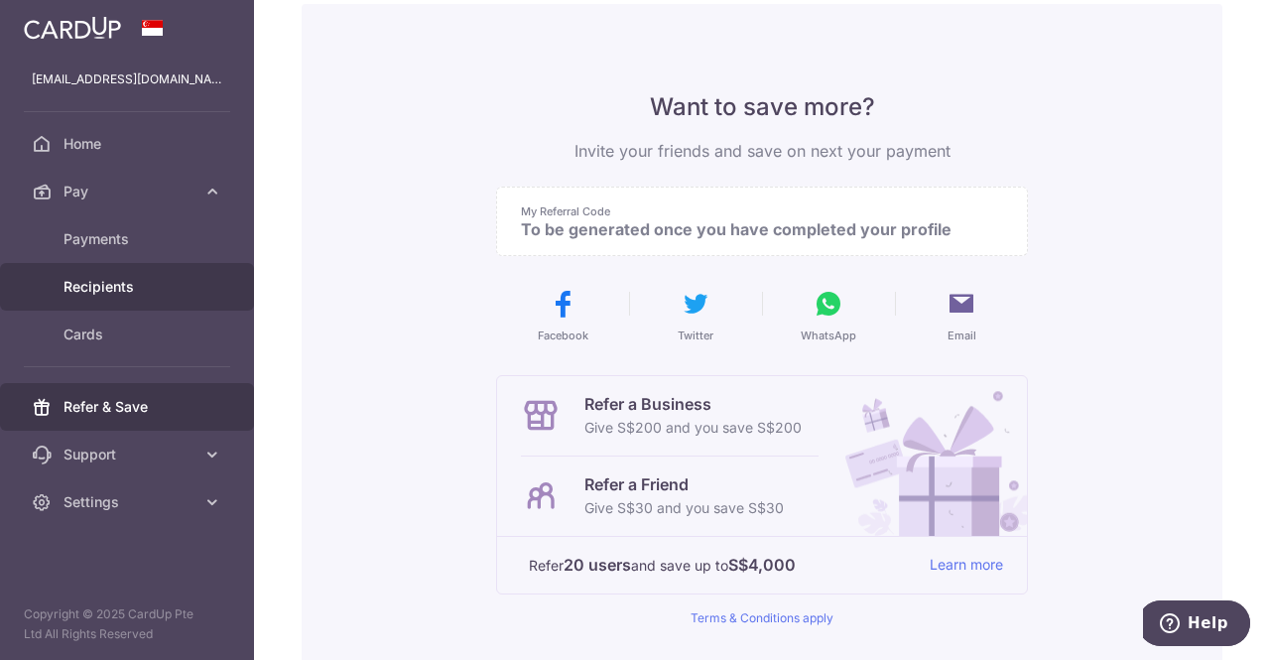
click at [114, 295] on span "Recipients" at bounding box center [129, 287] width 131 height 20
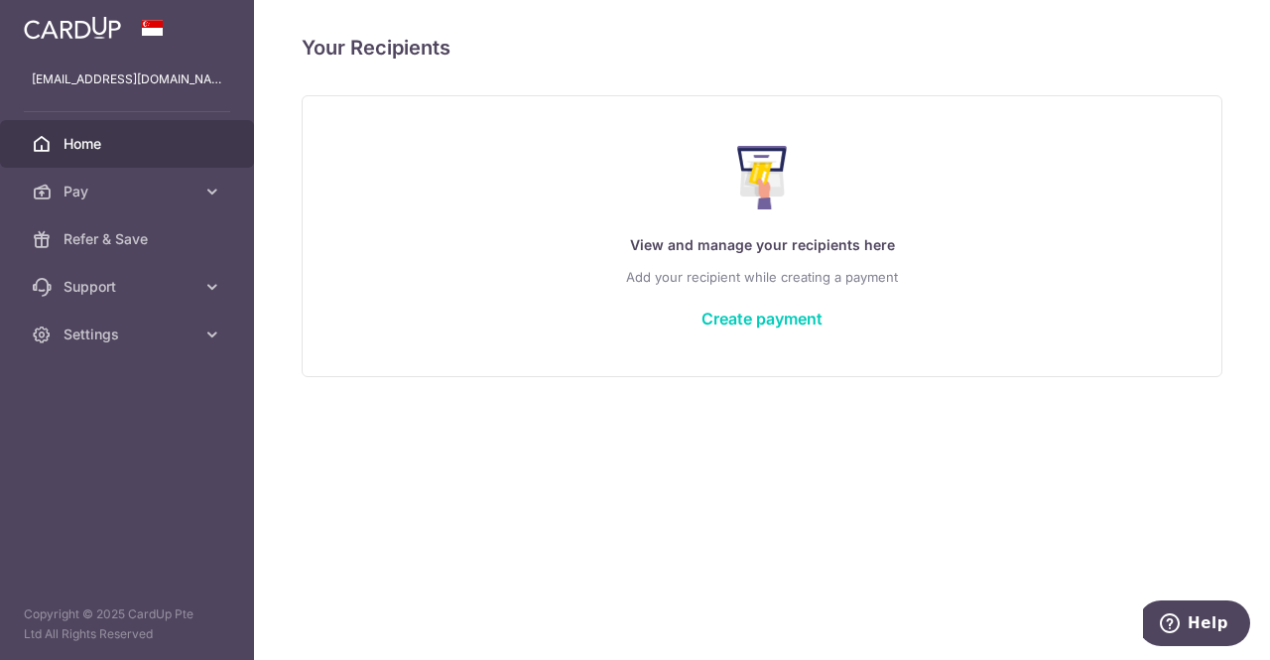
click at [103, 158] on link "Home" at bounding box center [127, 144] width 254 height 48
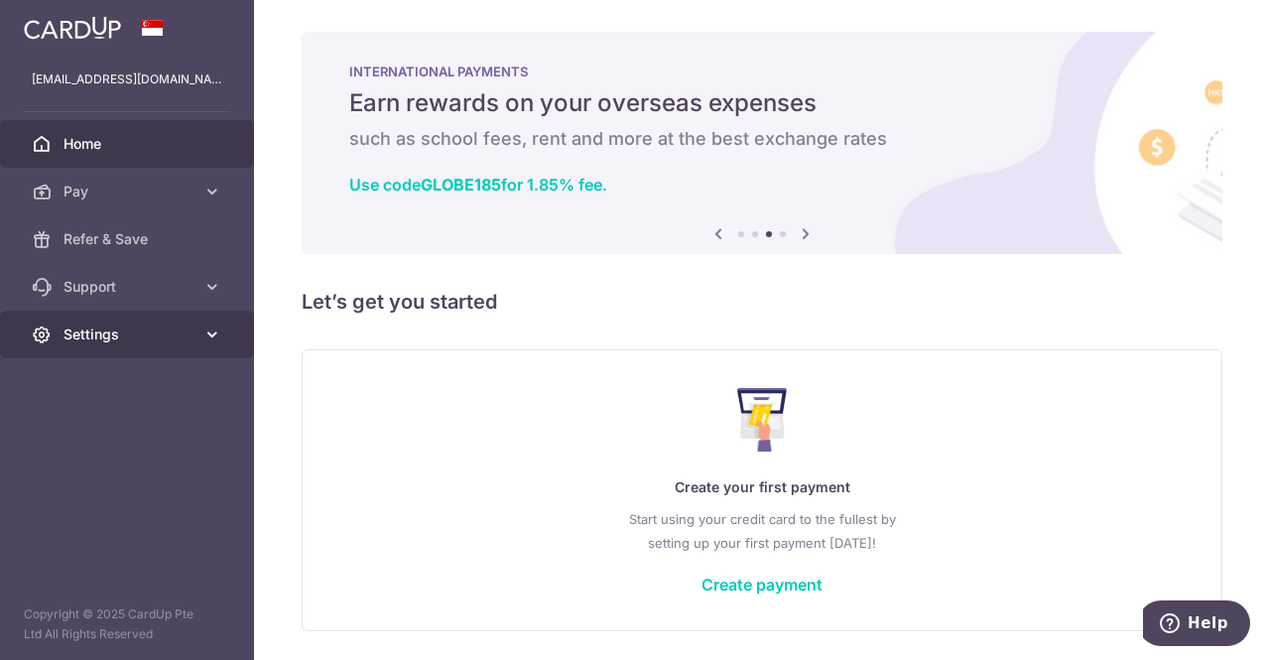
click at [134, 335] on span "Settings" at bounding box center [129, 335] width 131 height 20
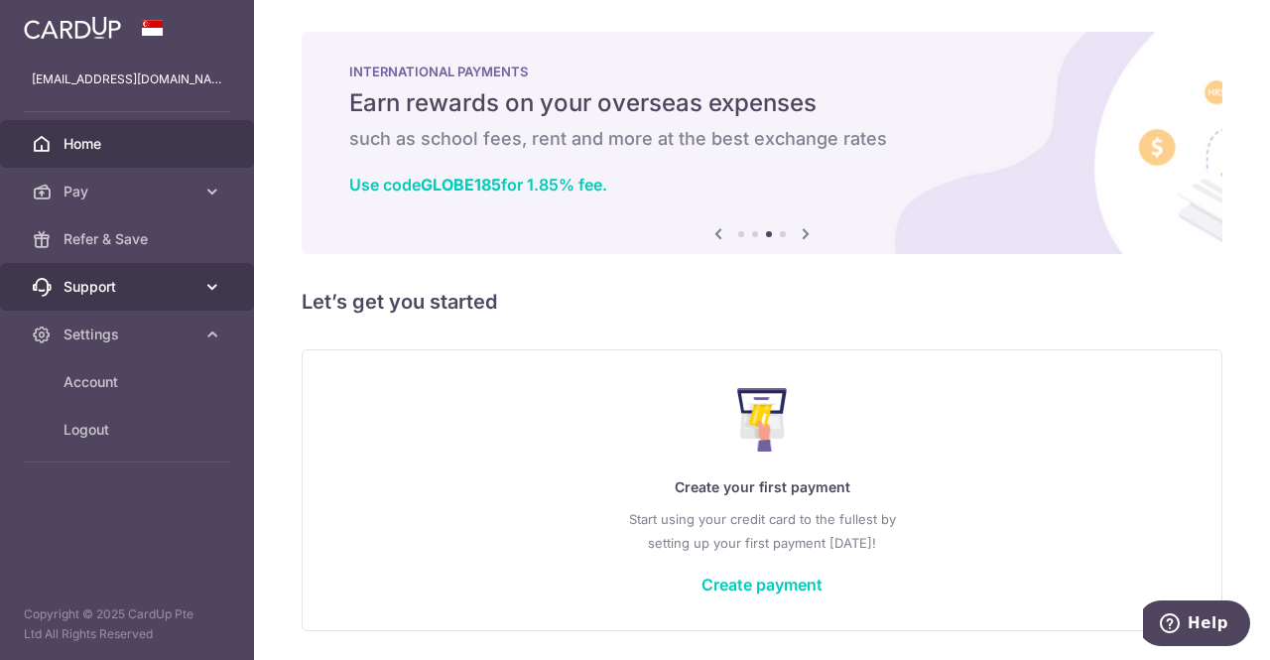
click at [135, 287] on span "Support" at bounding box center [129, 287] width 131 height 20
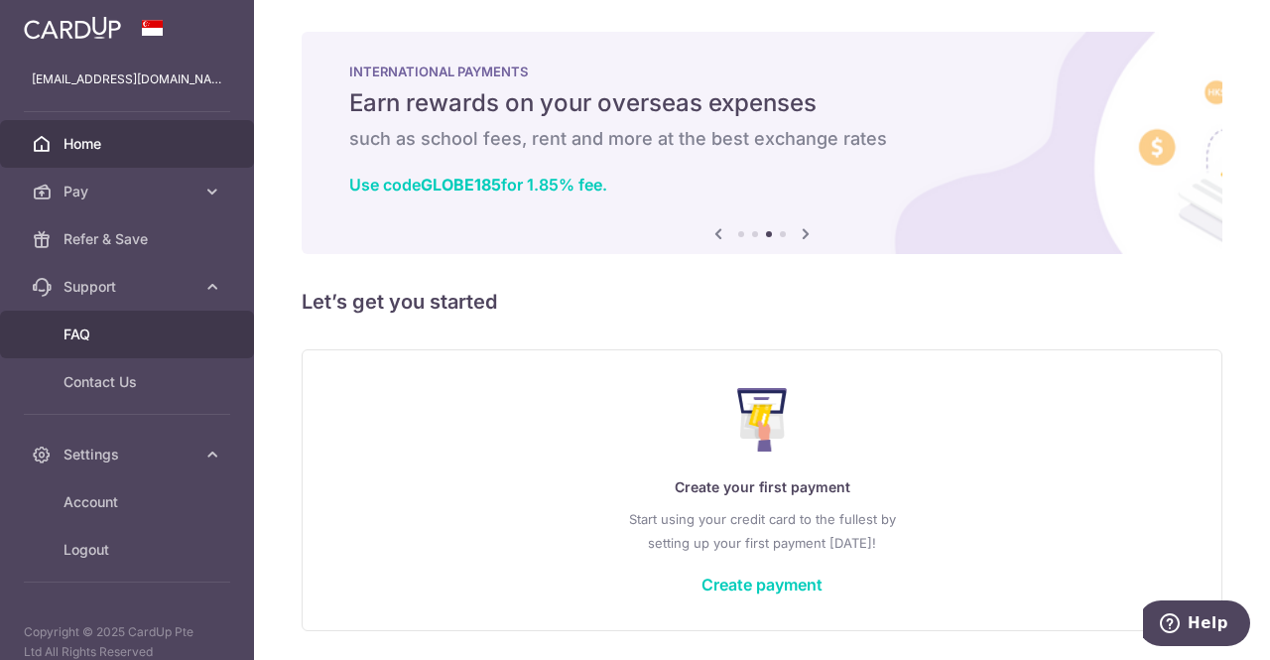
click at [120, 340] on span "FAQ" at bounding box center [129, 335] width 131 height 20
